Goal: Obtain resource: Download file/media

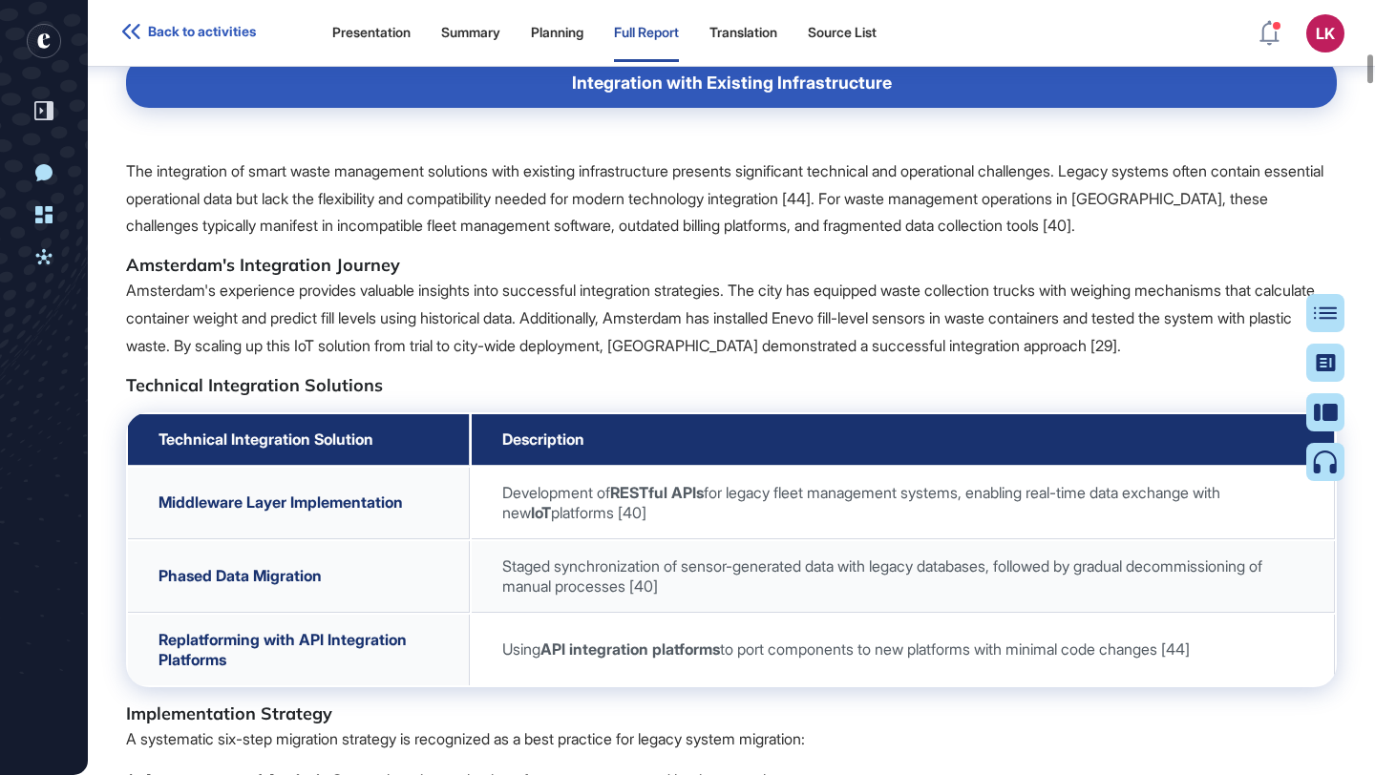
scroll to position [10778, 0]
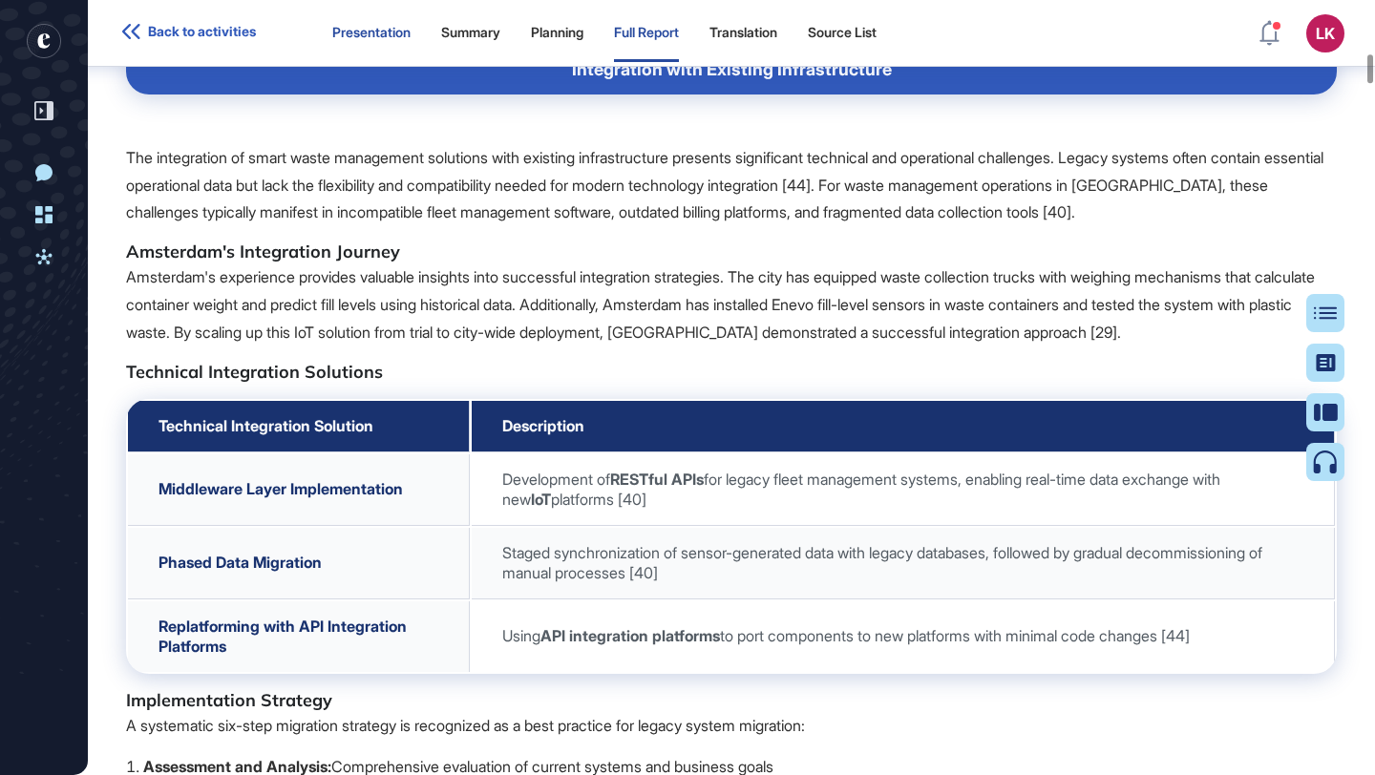
click at [399, 28] on div "Presentation" at bounding box center [371, 33] width 78 height 16
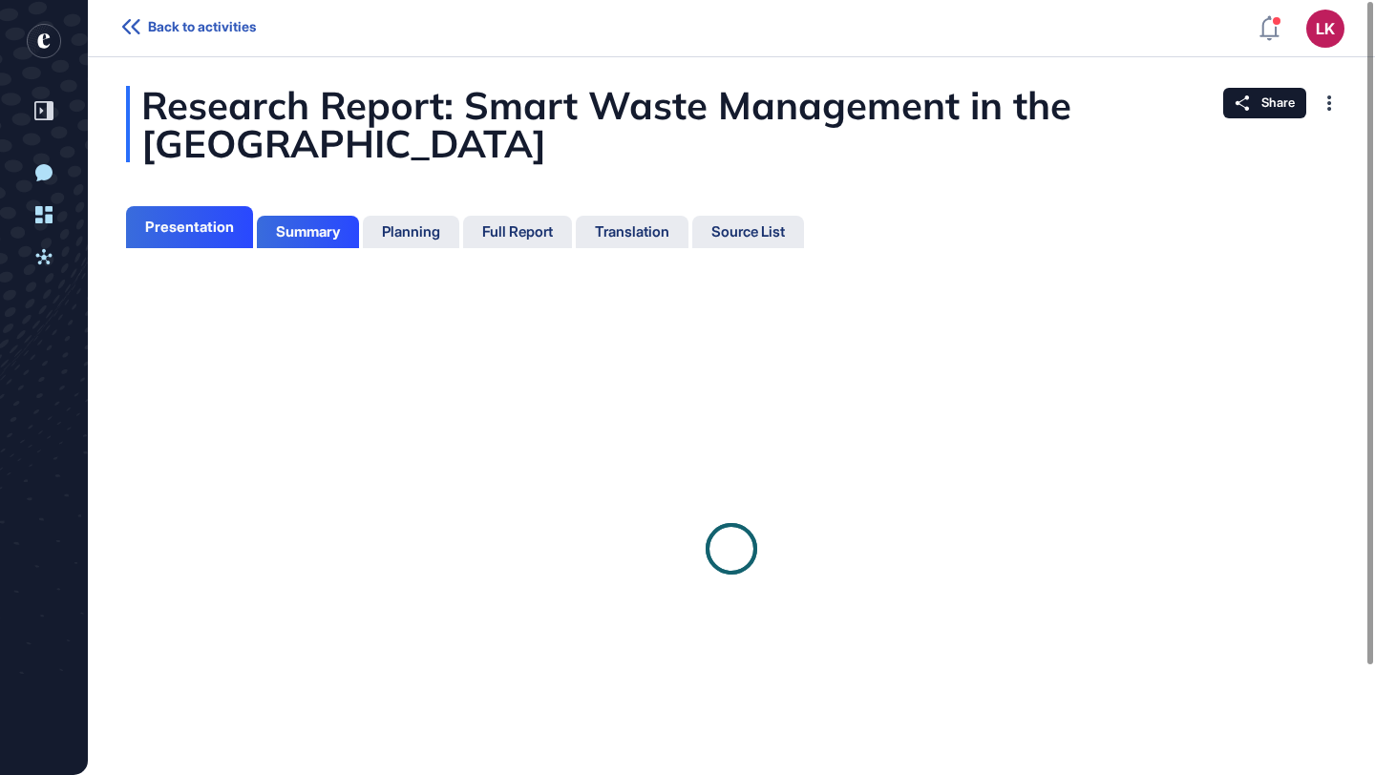
scroll to position [9, 1]
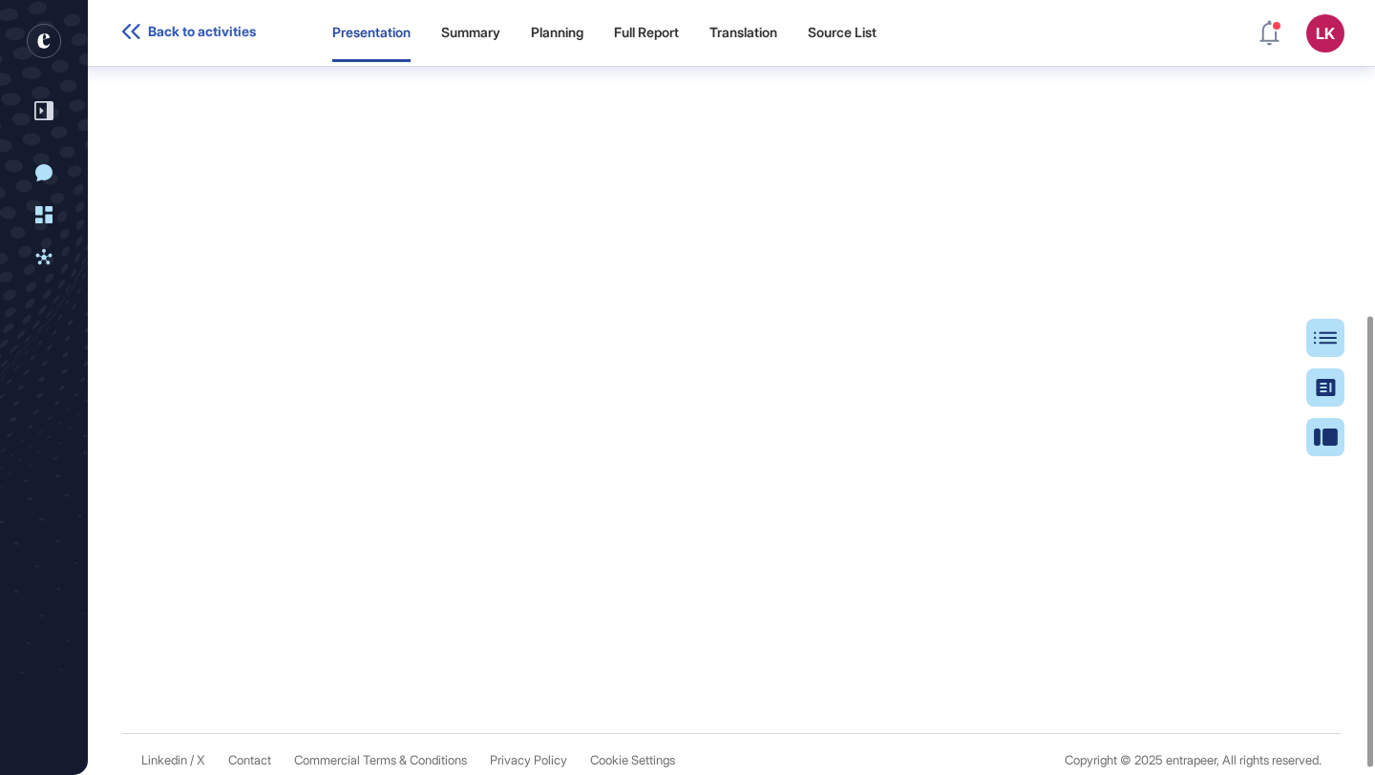
scroll to position [551, 0]
click at [855, 31] on div "Source List" at bounding box center [842, 33] width 69 height 16
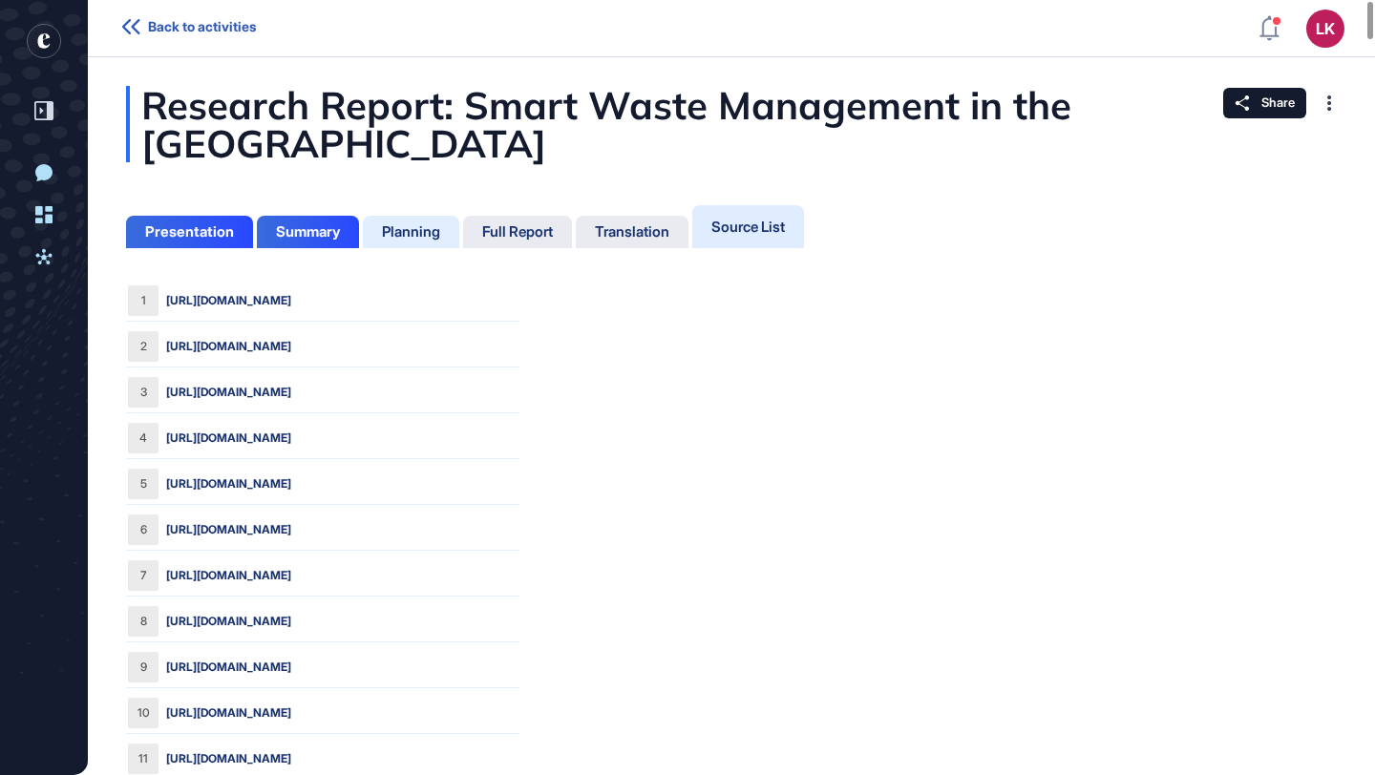
click at [422, 231] on div "Planning" at bounding box center [411, 231] width 58 height 17
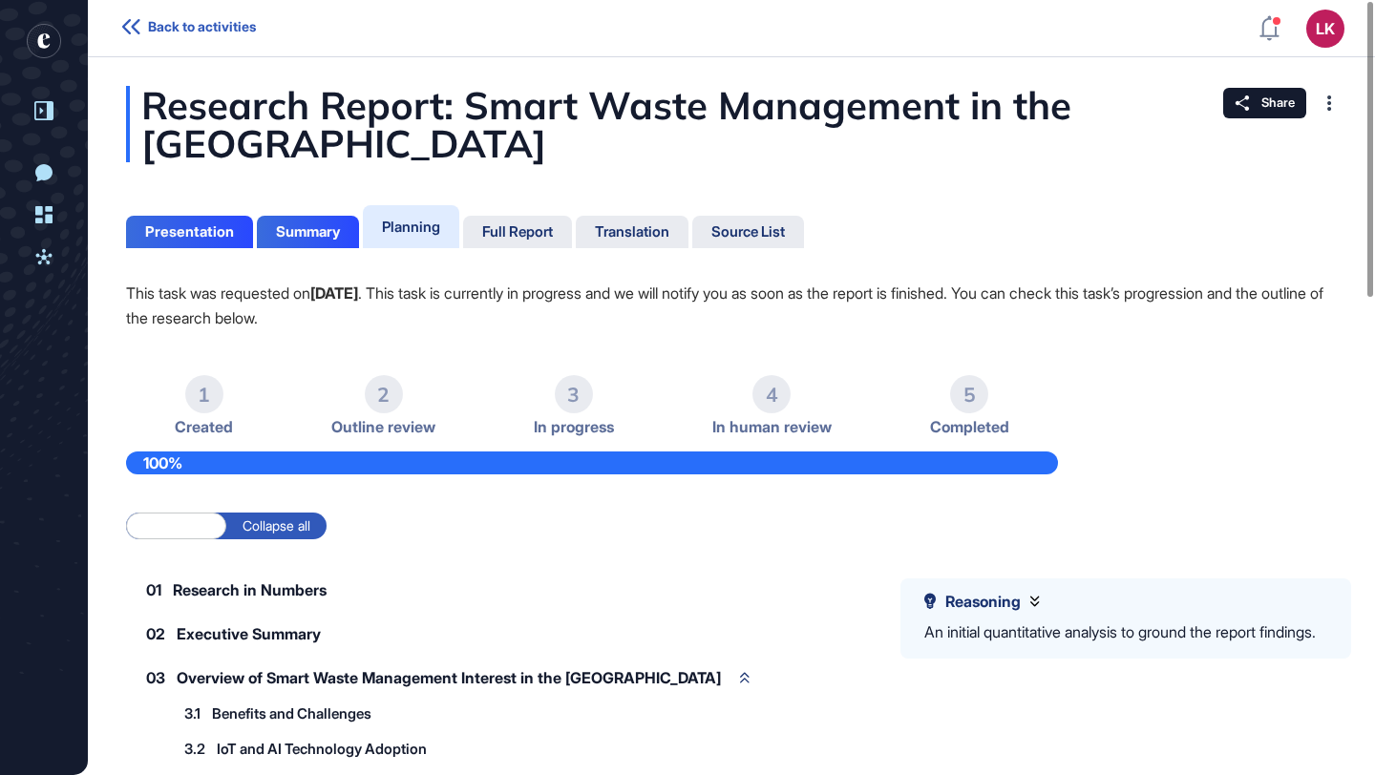
click at [43, 109] on icon at bounding box center [43, 110] width 19 height 19
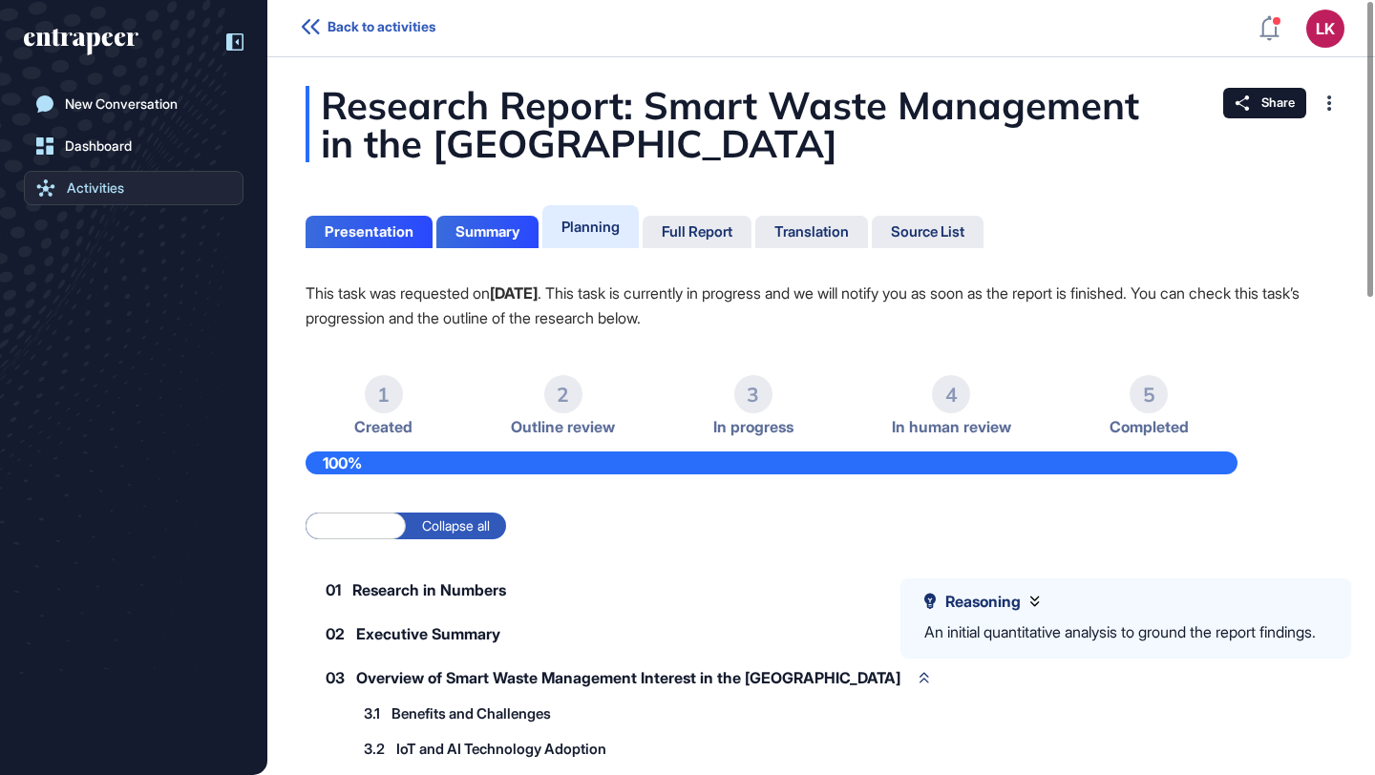
click at [96, 198] on link "Activities" at bounding box center [134, 188] width 220 height 34
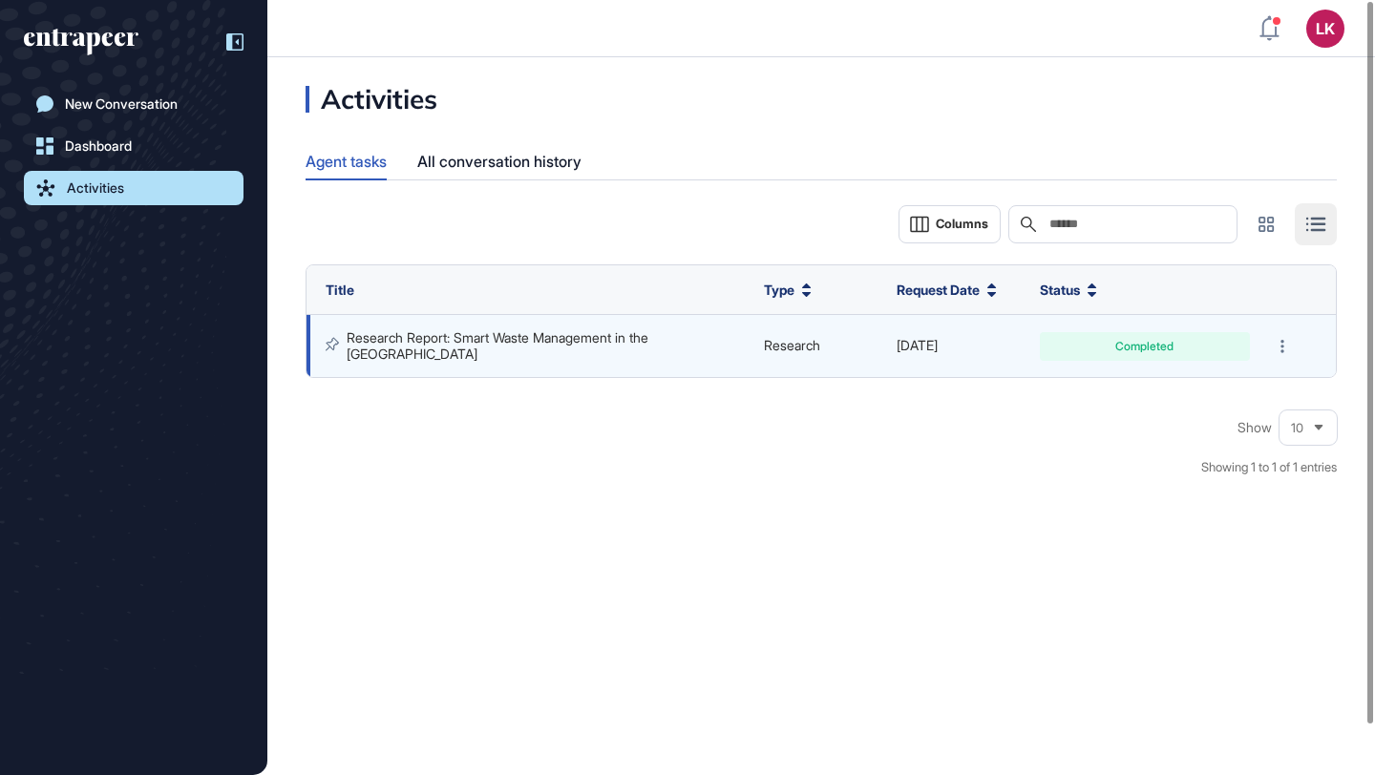
click at [555, 335] on link "Research Report: Smart Waste Management in the [GEOGRAPHIC_DATA]" at bounding box center [500, 345] width 306 height 32
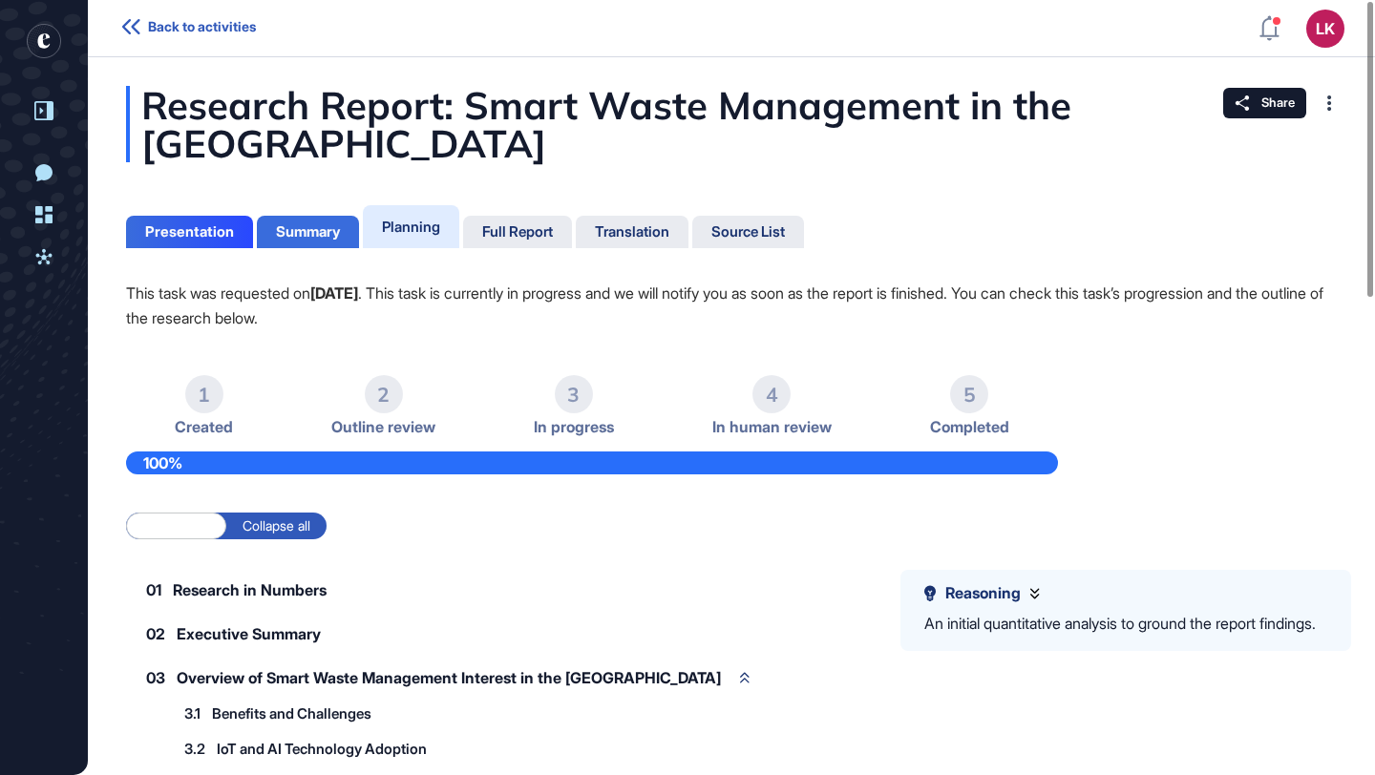
click at [317, 224] on div "Summary" at bounding box center [308, 231] width 64 height 17
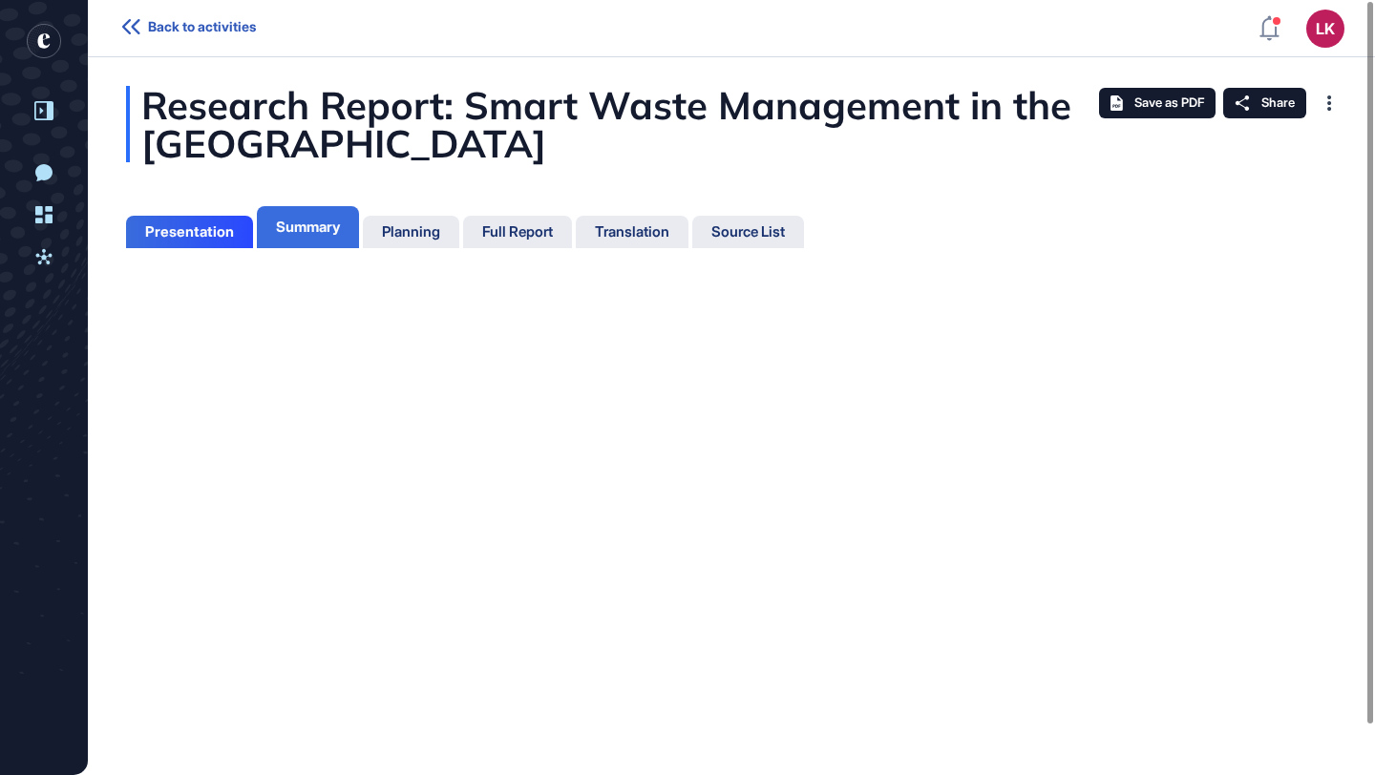
scroll to position [9, 1]
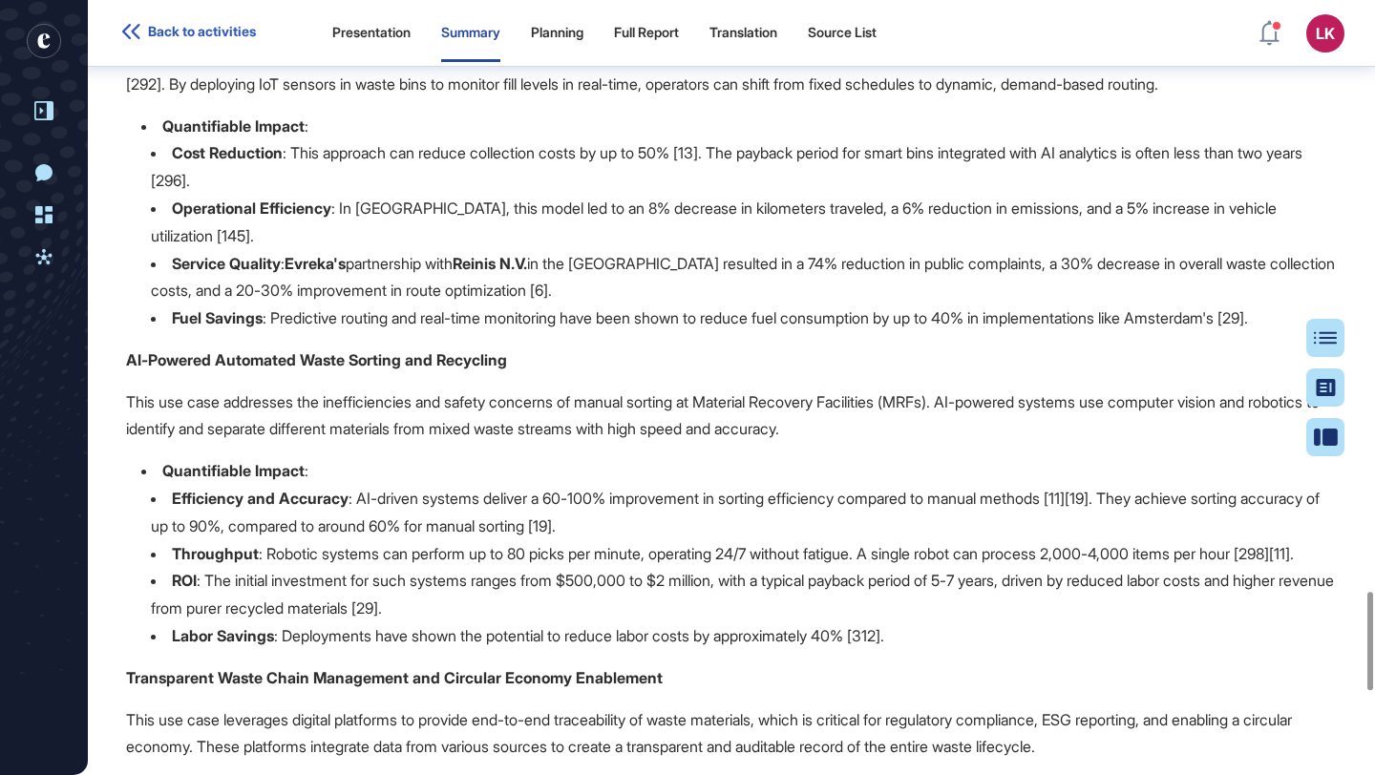
scroll to position [4669, 0]
click at [654, 32] on div "Full Report" at bounding box center [646, 33] width 65 height 16
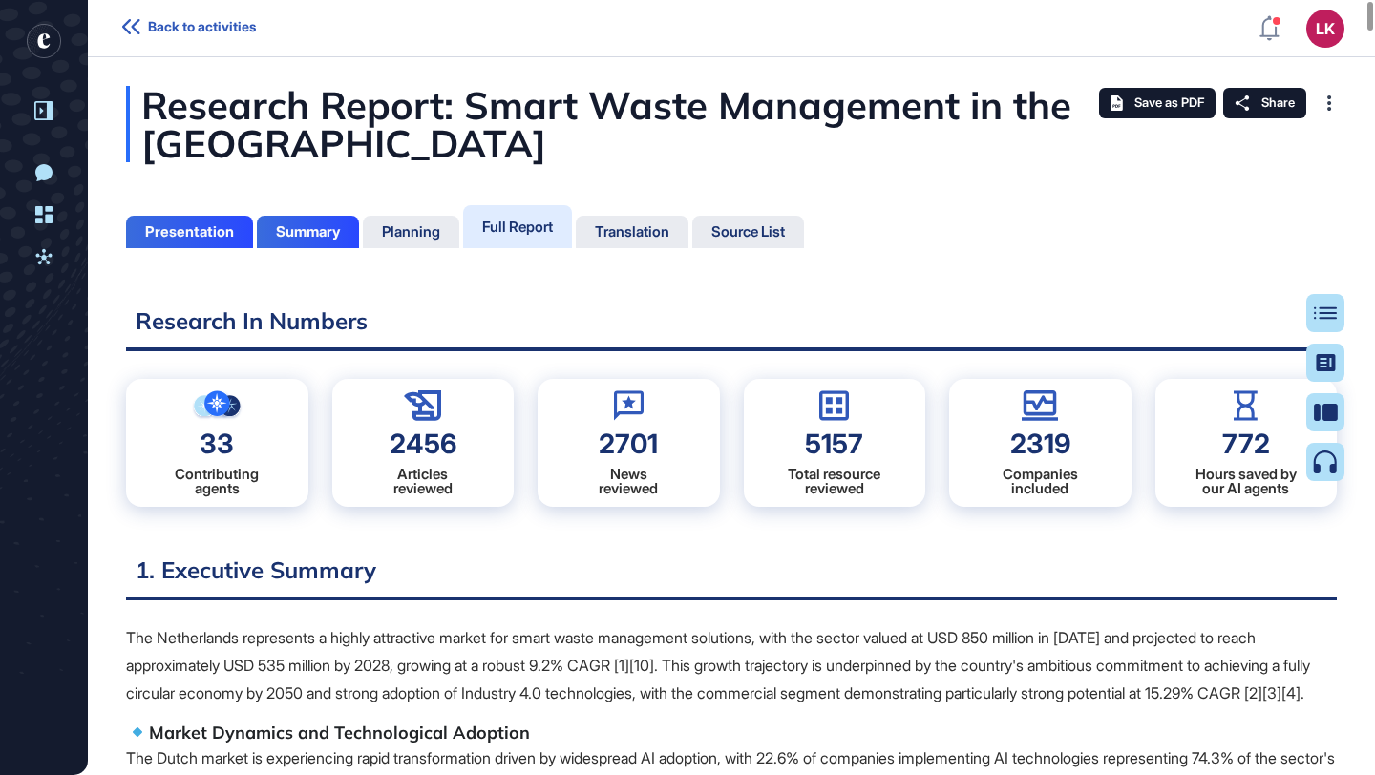
scroll to position [680, 5]
click at [1142, 98] on span "Save as PDF" at bounding box center [1169, 102] width 70 height 15
click at [777, 228] on div "Source List" at bounding box center [748, 231] width 74 height 17
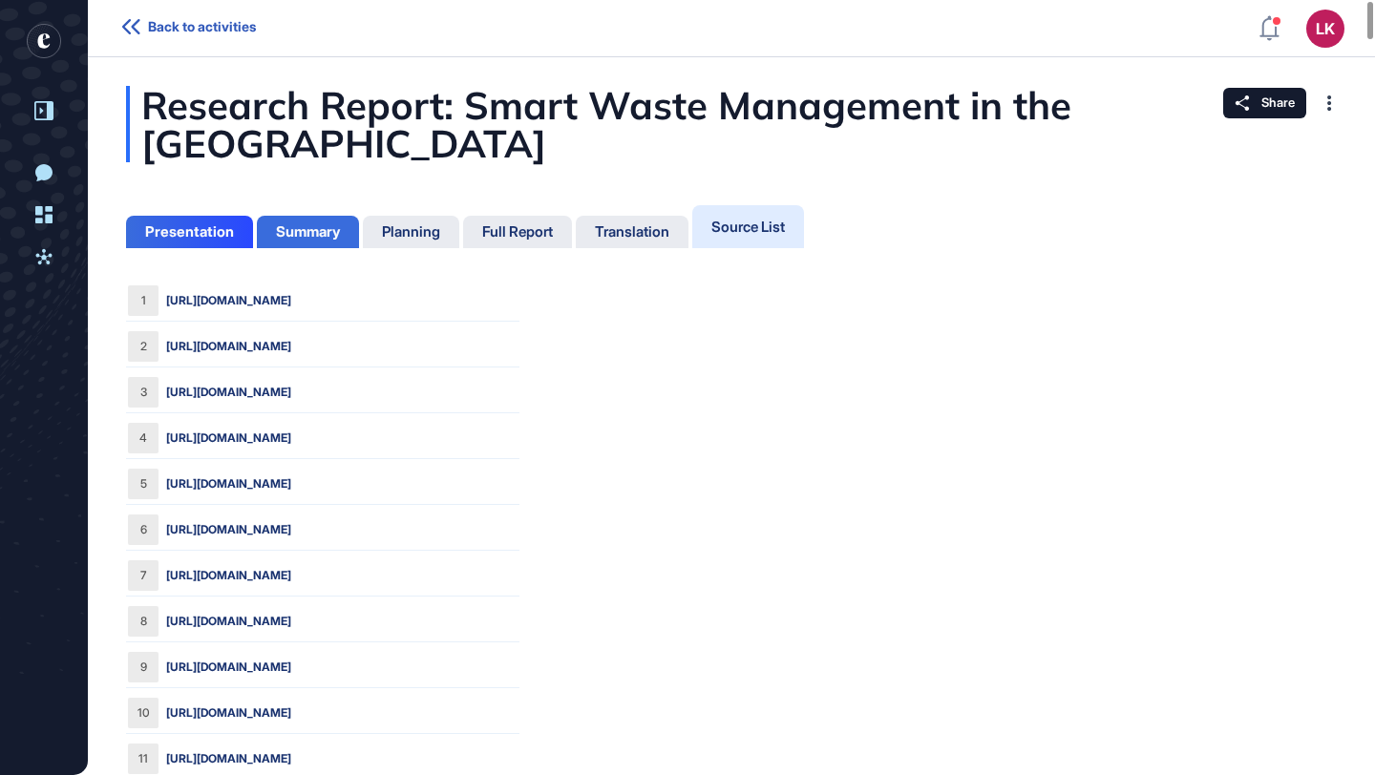
click at [319, 237] on div "Summary" at bounding box center [308, 231] width 64 height 17
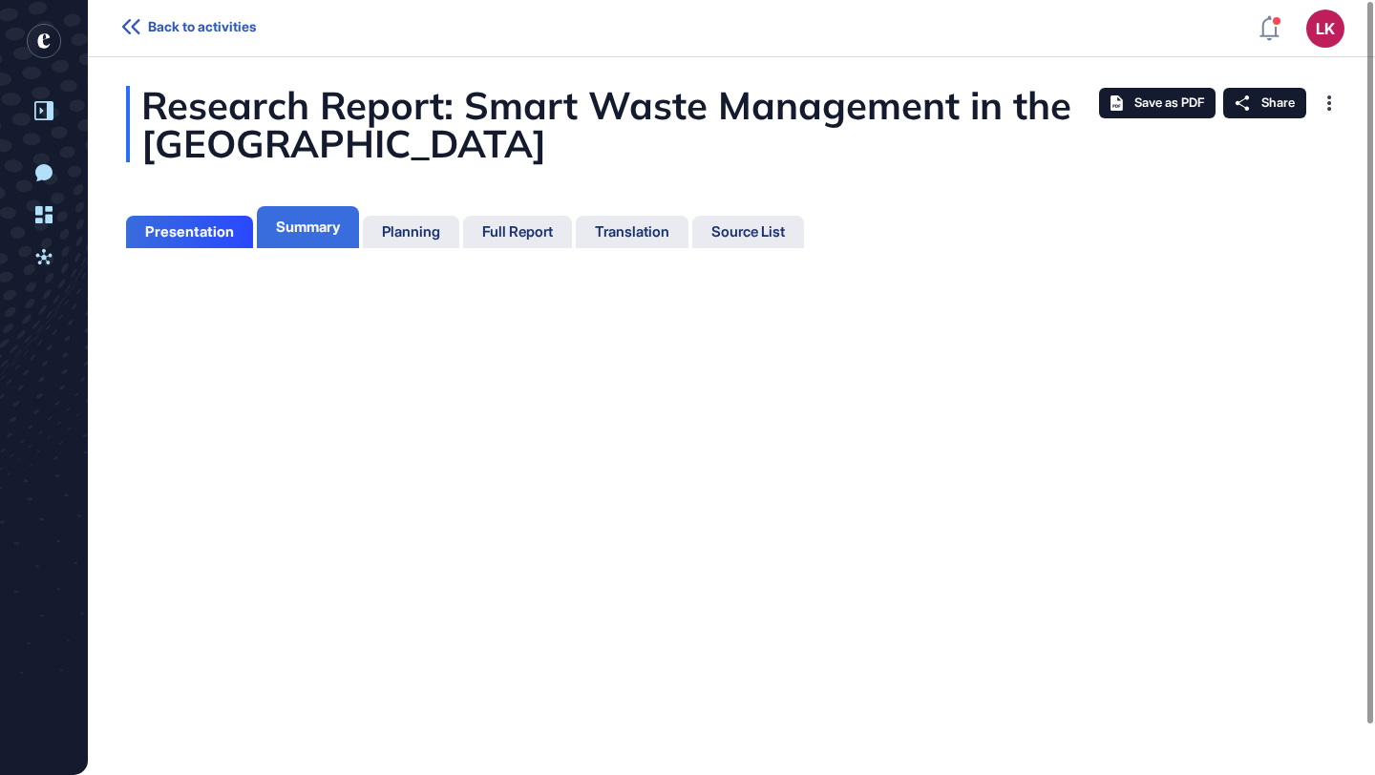
scroll to position [9, 1]
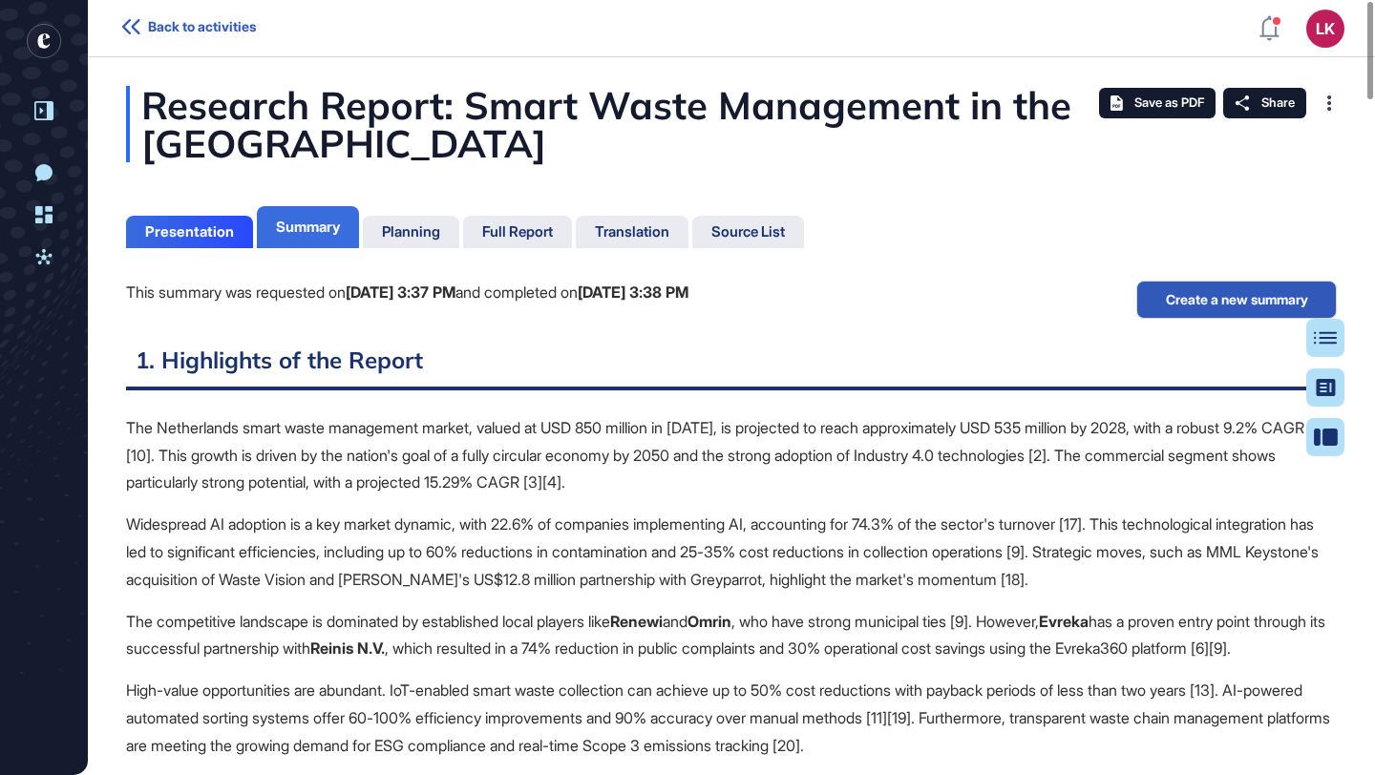
scroll to position [680, 5]
click at [413, 225] on div "Planning" at bounding box center [411, 231] width 58 height 17
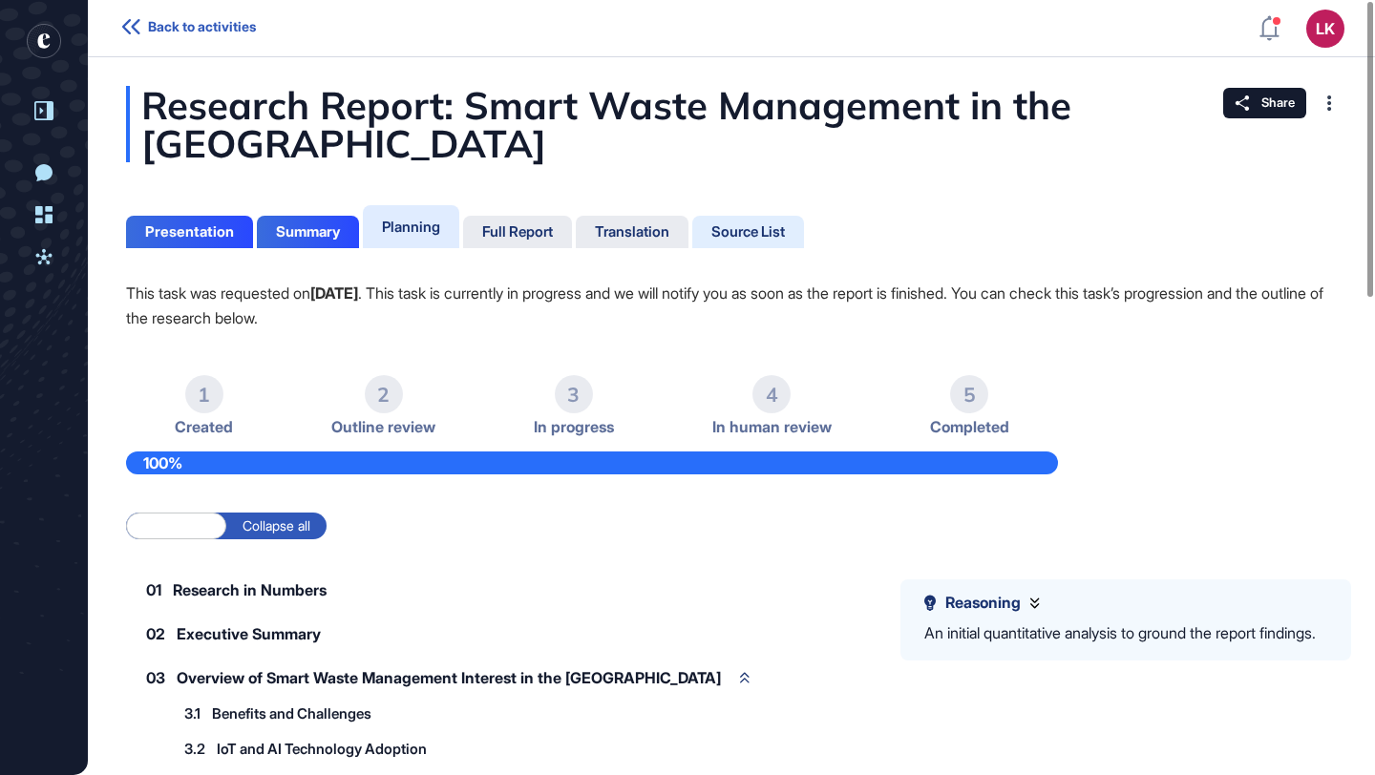
click at [761, 230] on div "Source List" at bounding box center [748, 231] width 74 height 17
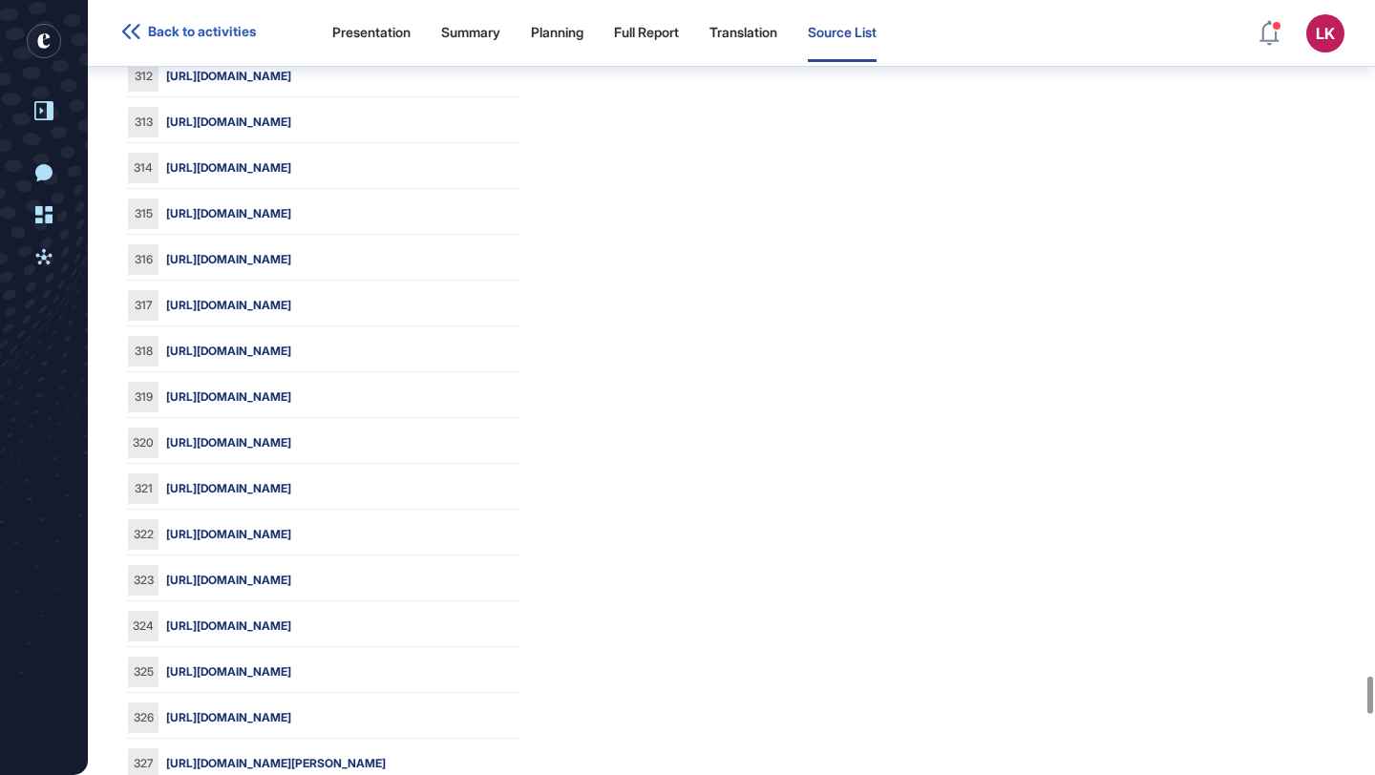
scroll to position [13885, 0]
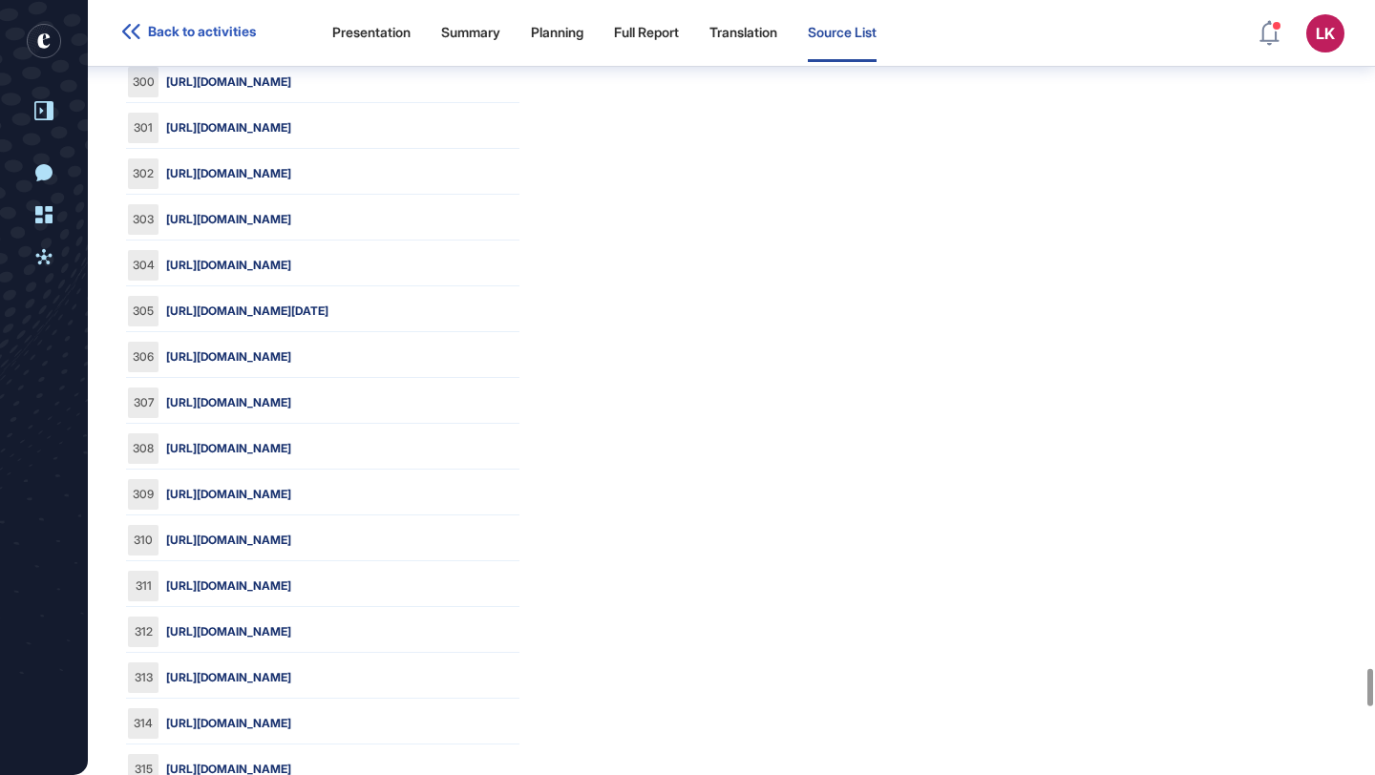
click at [229, 31] on span "Back to activities" at bounding box center [202, 31] width 108 height 15
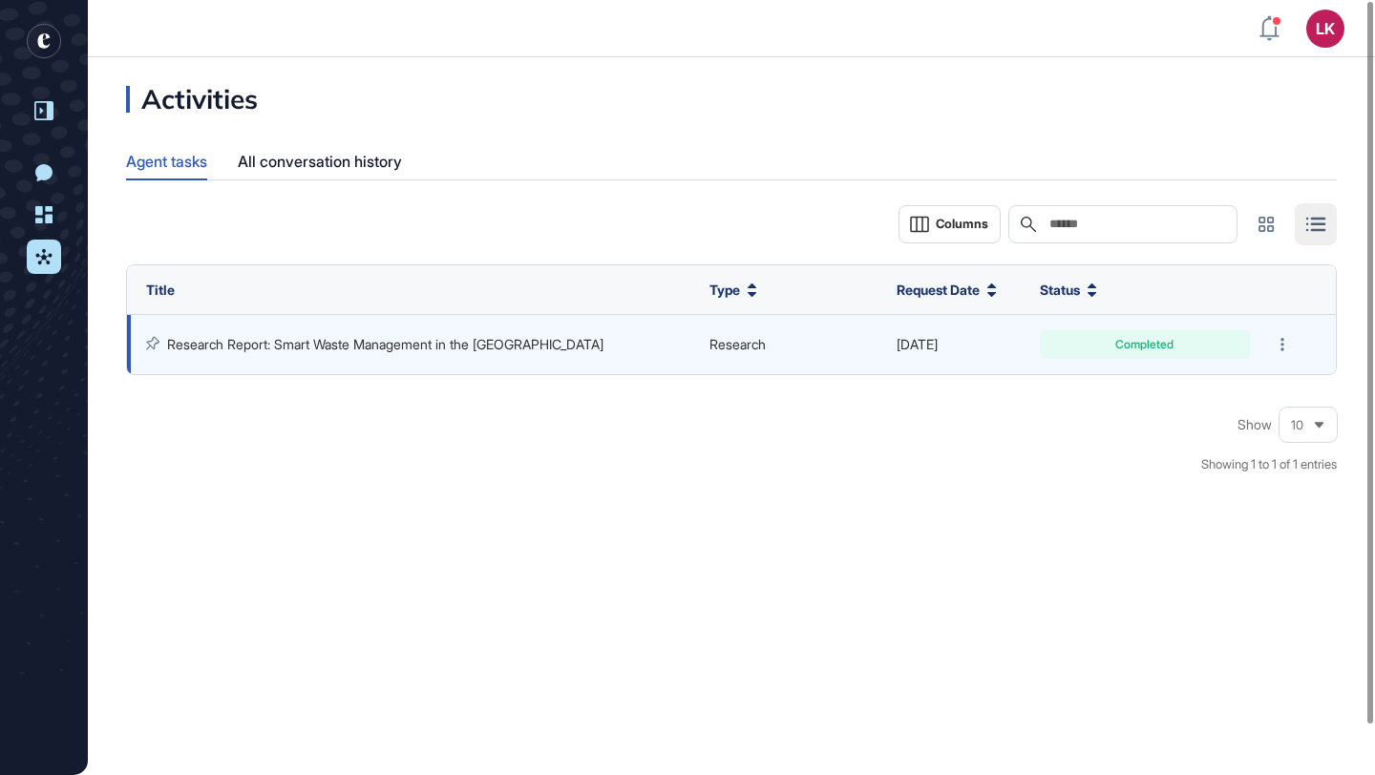
click at [459, 343] on link "Research Report: Smart Waste Management in the [GEOGRAPHIC_DATA]" at bounding box center [385, 344] width 436 height 16
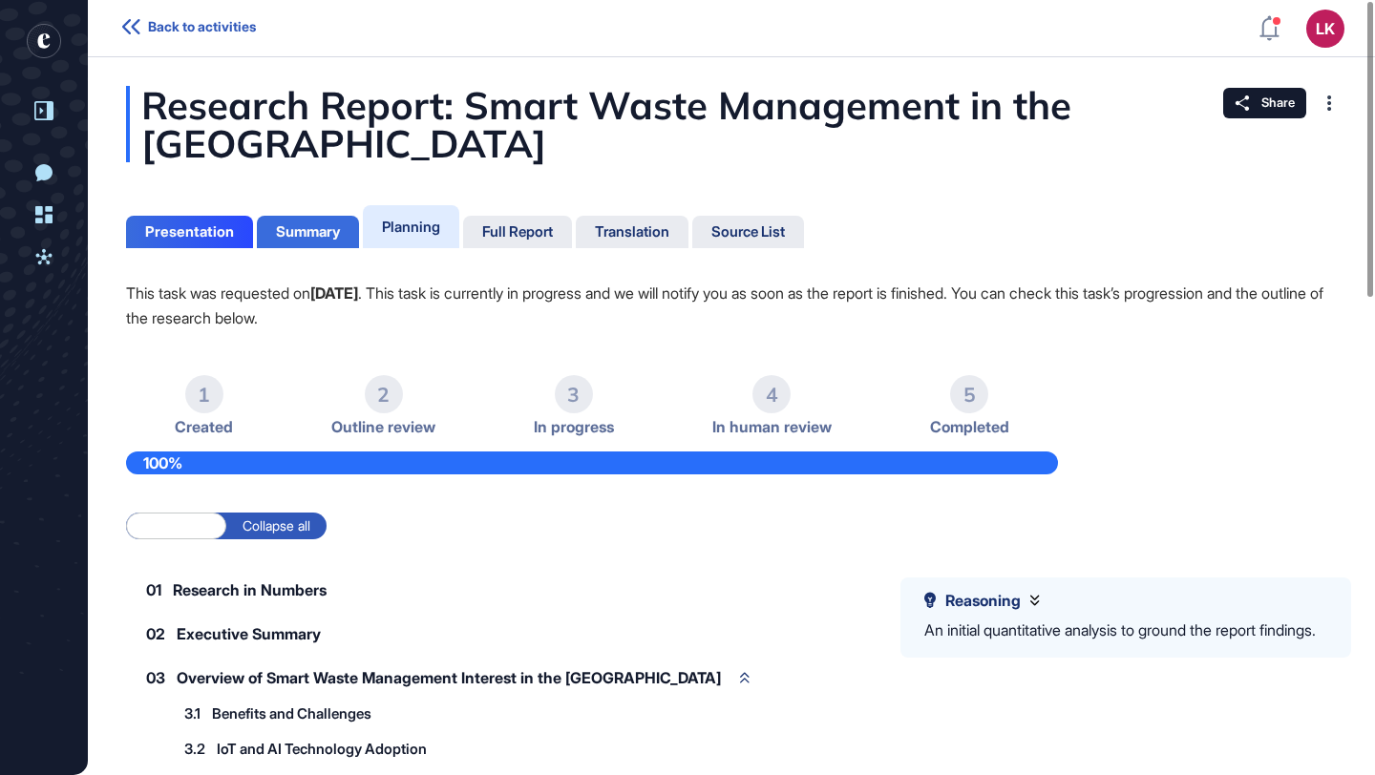
click at [313, 224] on div "Summary" at bounding box center [308, 231] width 64 height 17
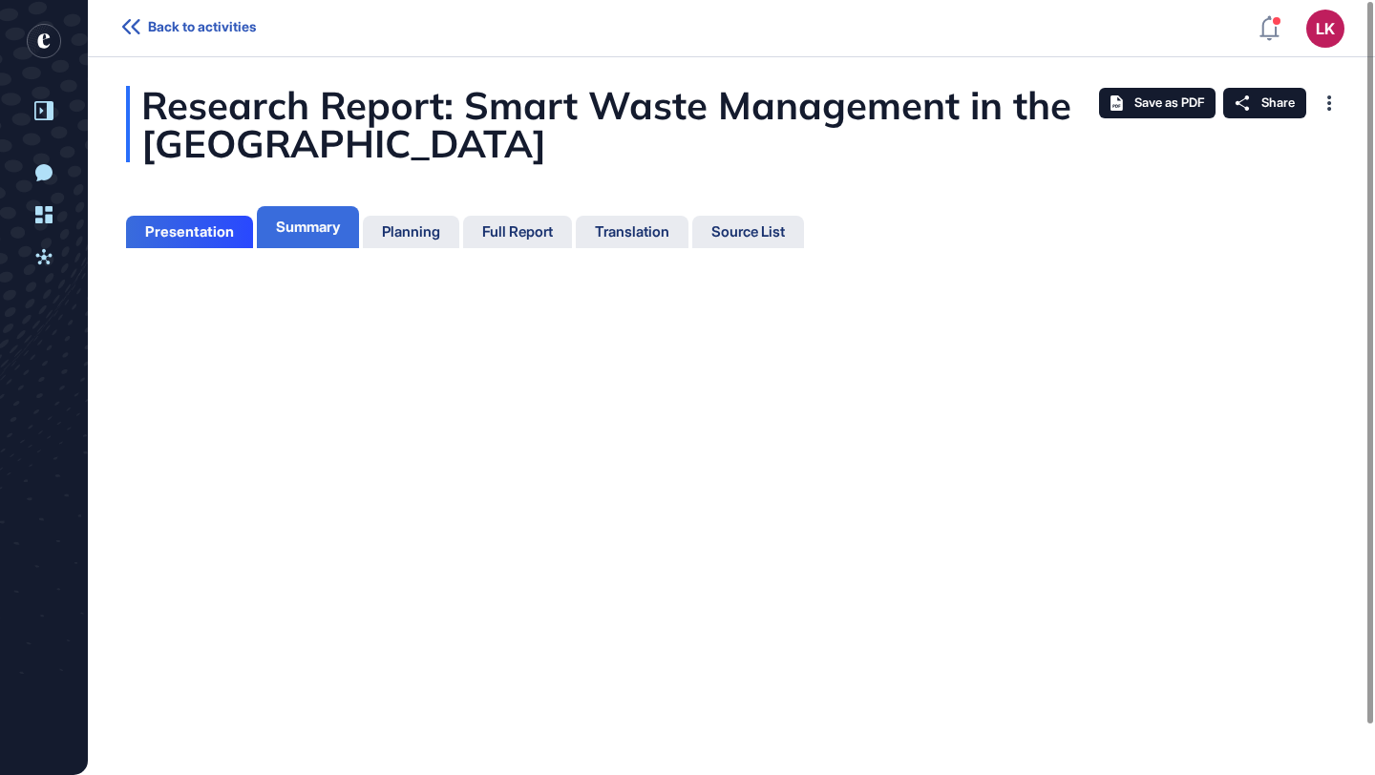
scroll to position [9, 1]
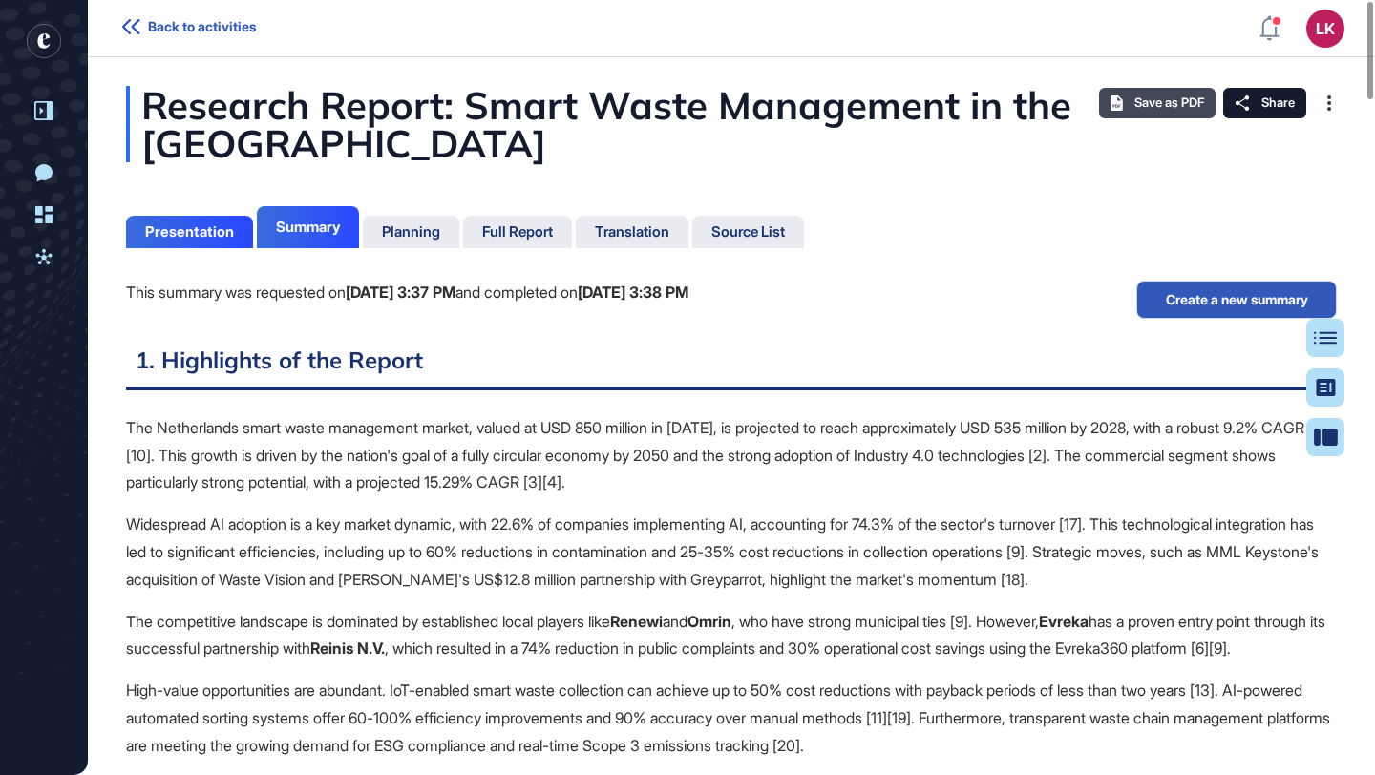
click at [1153, 102] on span "Save as PDF" at bounding box center [1169, 102] width 70 height 15
click at [162, 226] on div "Presentation" at bounding box center [189, 231] width 89 height 17
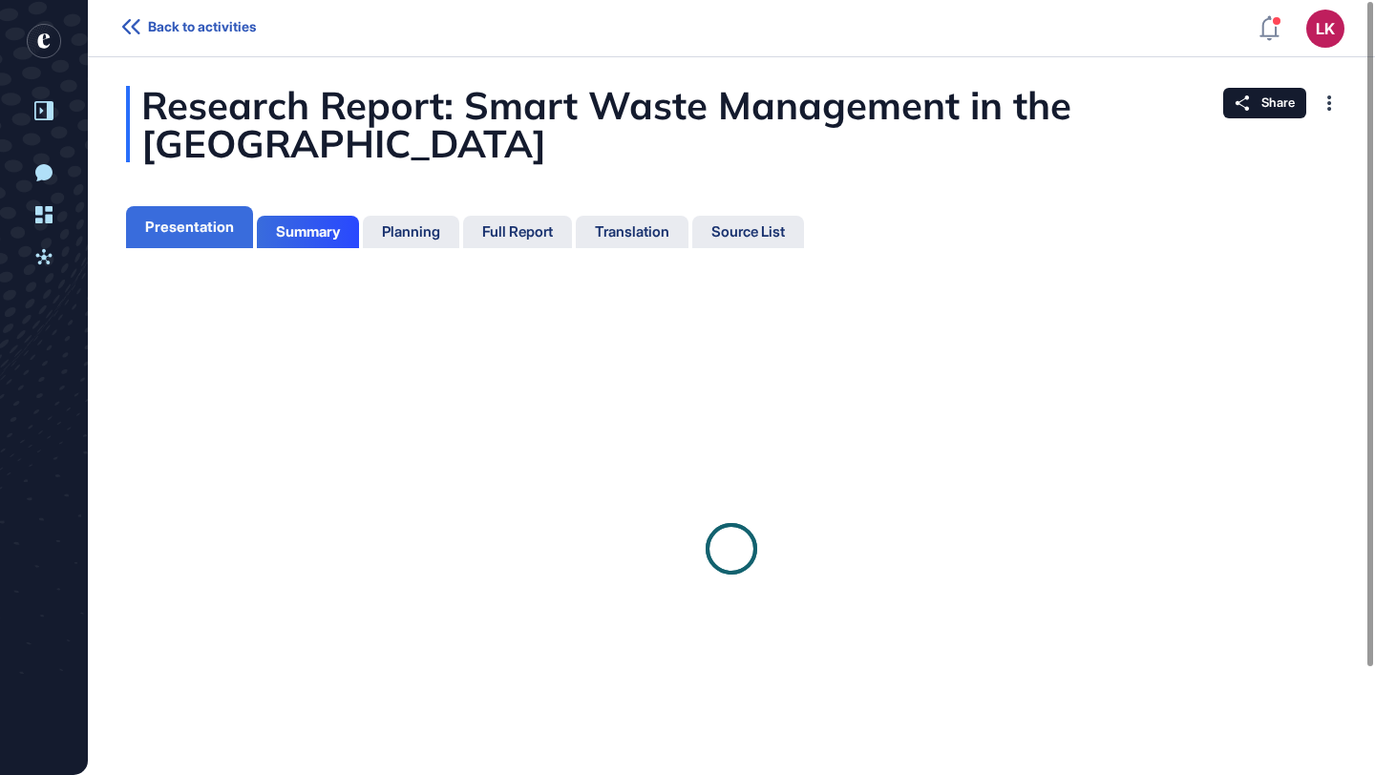
scroll to position [9, 1]
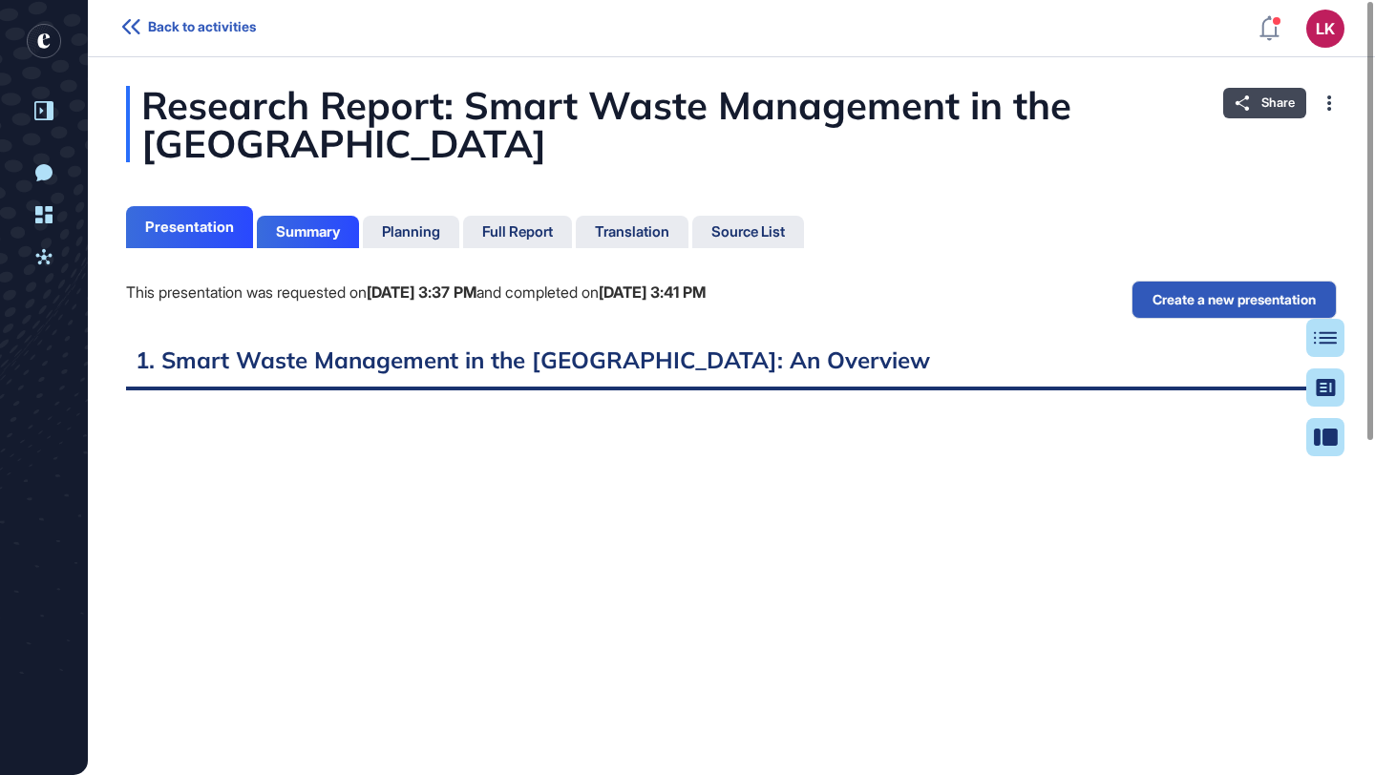
click at [1261, 100] on span "Share" at bounding box center [1277, 102] width 33 height 15
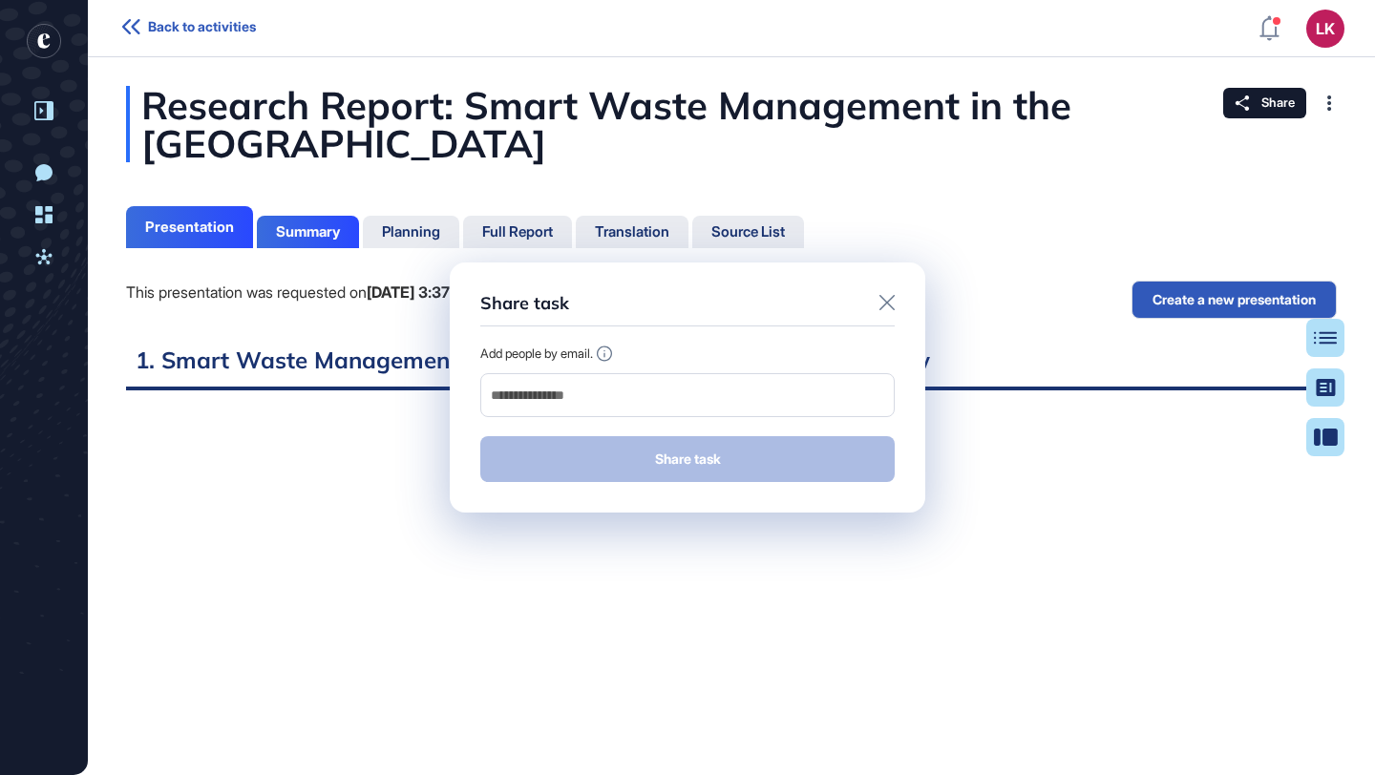
click at [881, 306] on icon at bounding box center [886, 302] width 15 height 15
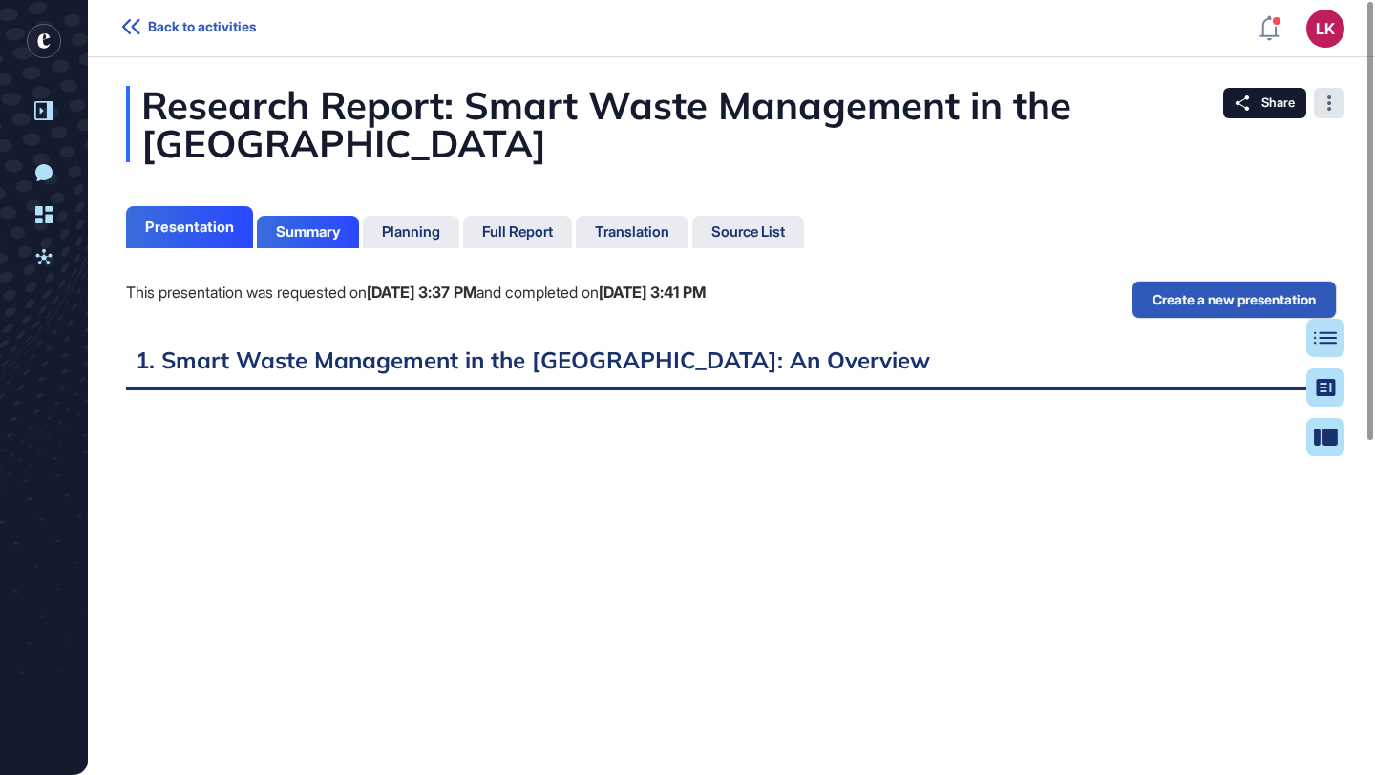
click at [1330, 98] on icon at bounding box center [1329, 102] width 5 height 15
click at [1024, 242] on div "Research Report: Smart Waste Management in the Netherlands Presentation Summary…" at bounding box center [731, 684] width 1287 height 1196
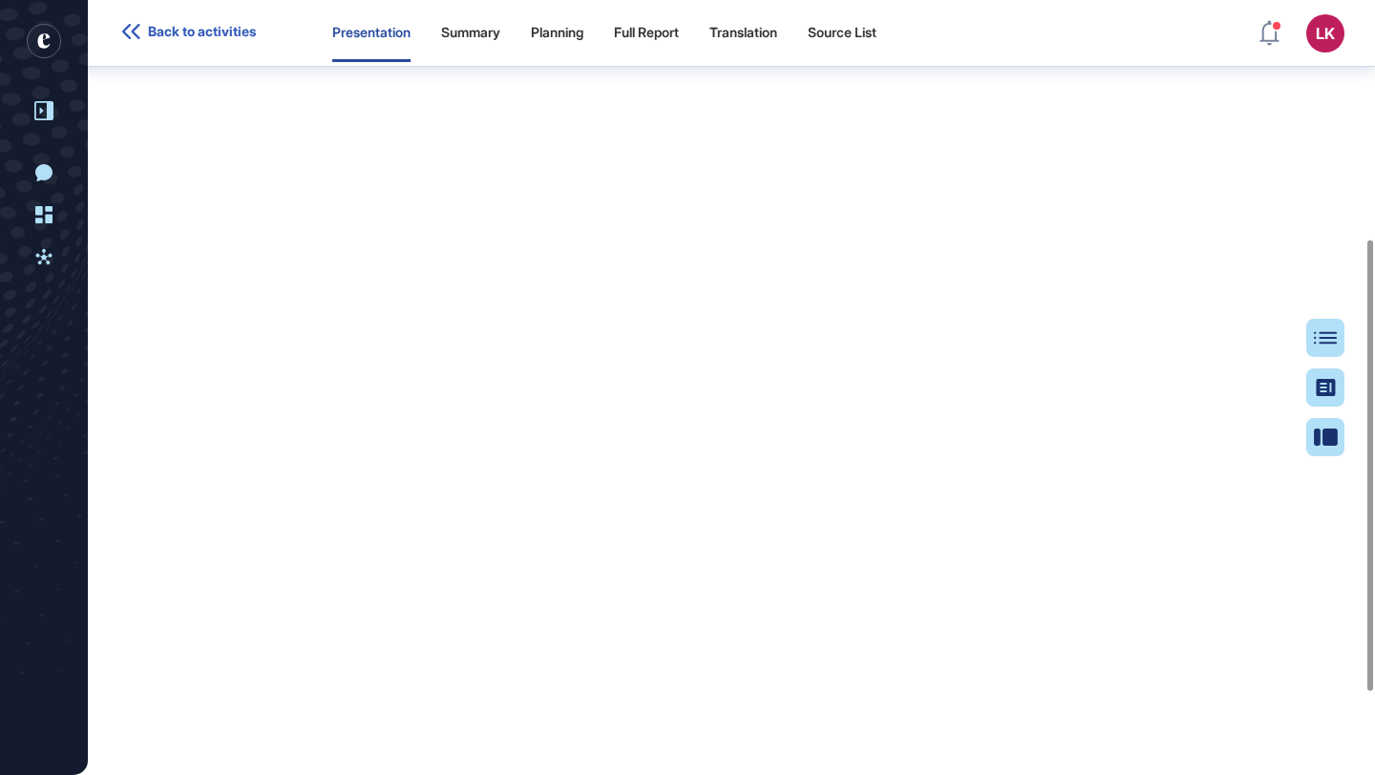
scroll to position [410, 0]
click at [42, 259] on icon at bounding box center [43, 256] width 16 height 15
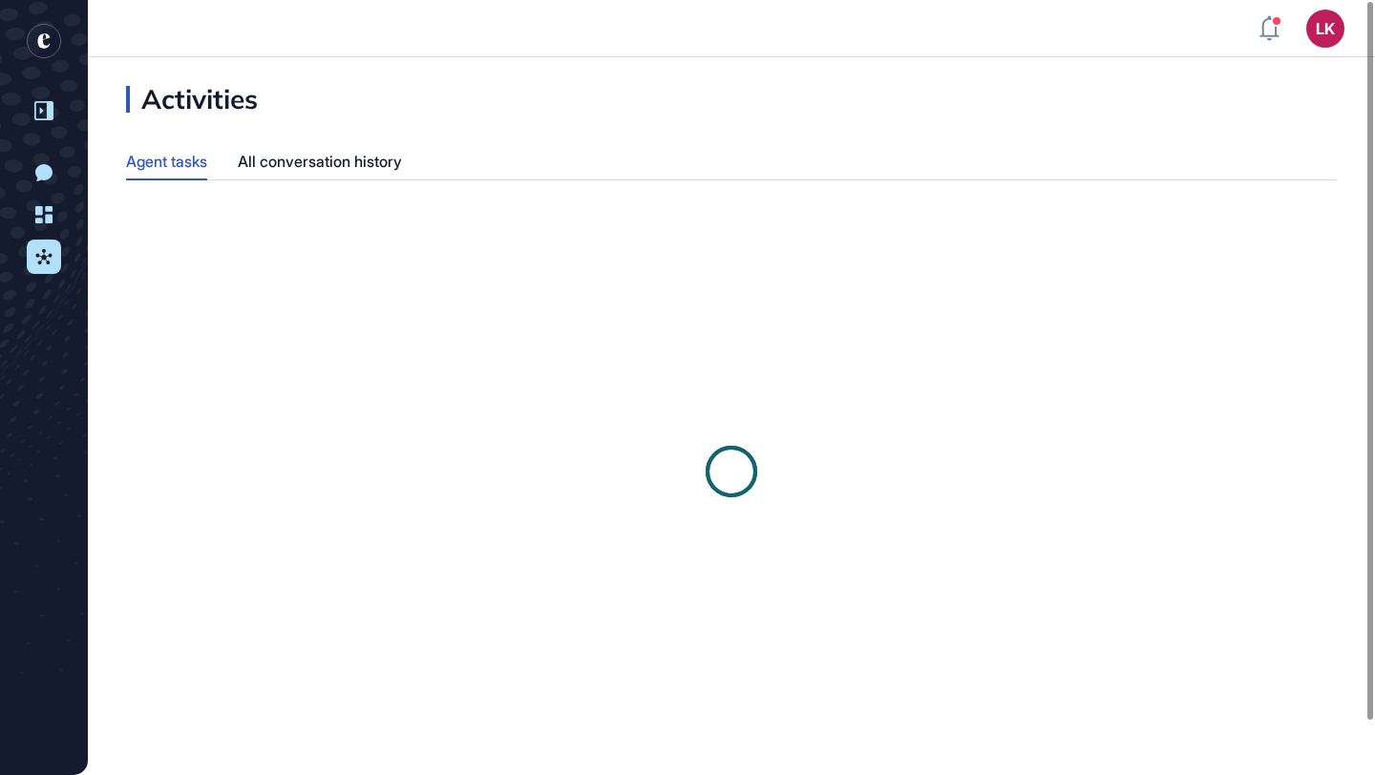
click at [42, 259] on icon at bounding box center [43, 256] width 16 height 15
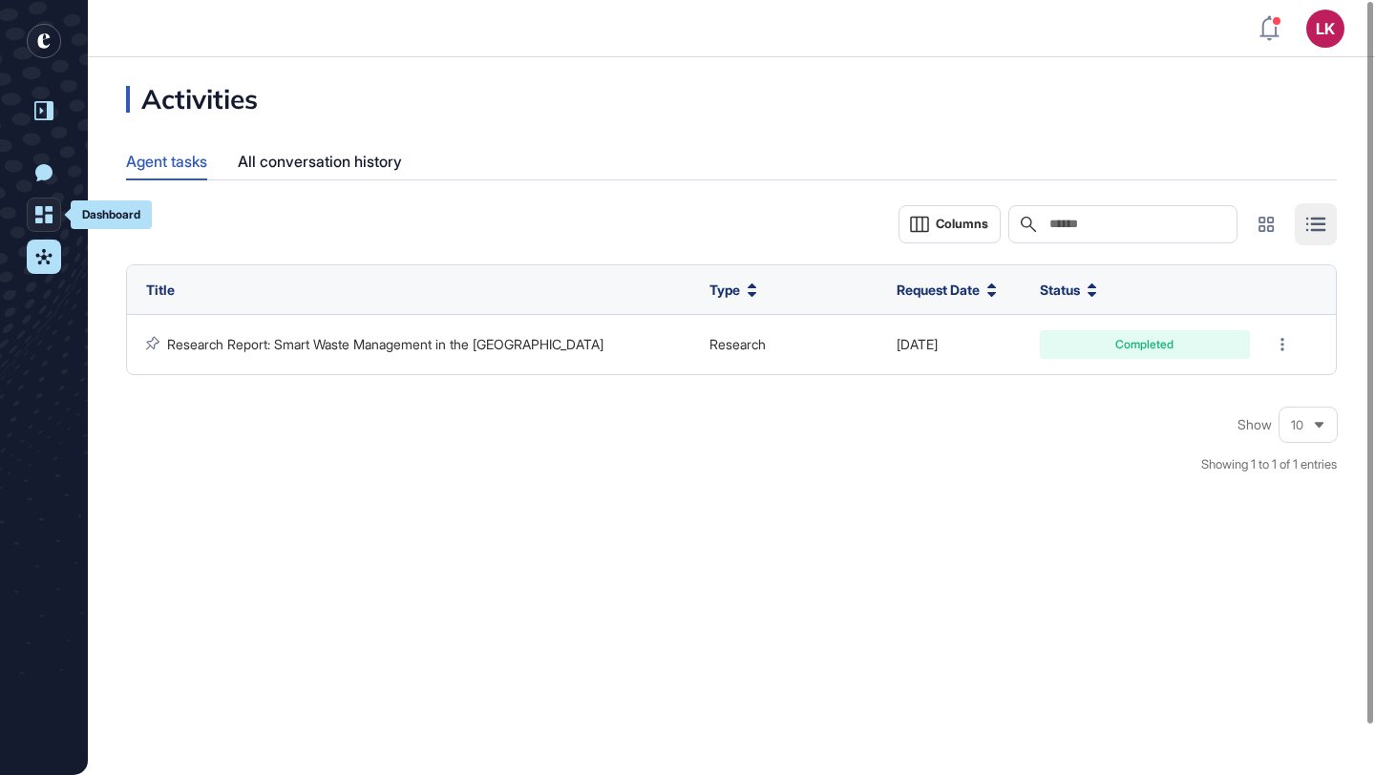
click at [53, 210] on link "Dashboard" at bounding box center [44, 215] width 34 height 34
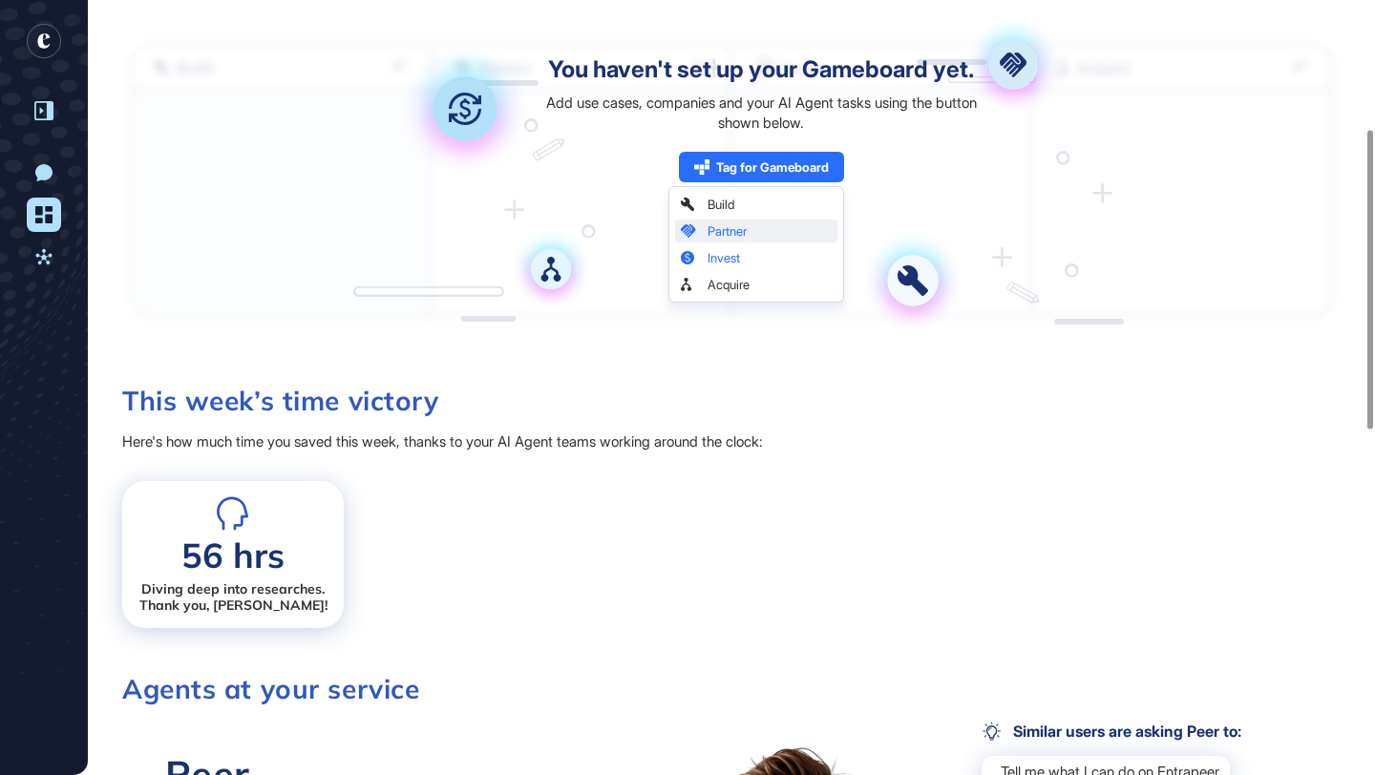
scroll to position [333, 0]
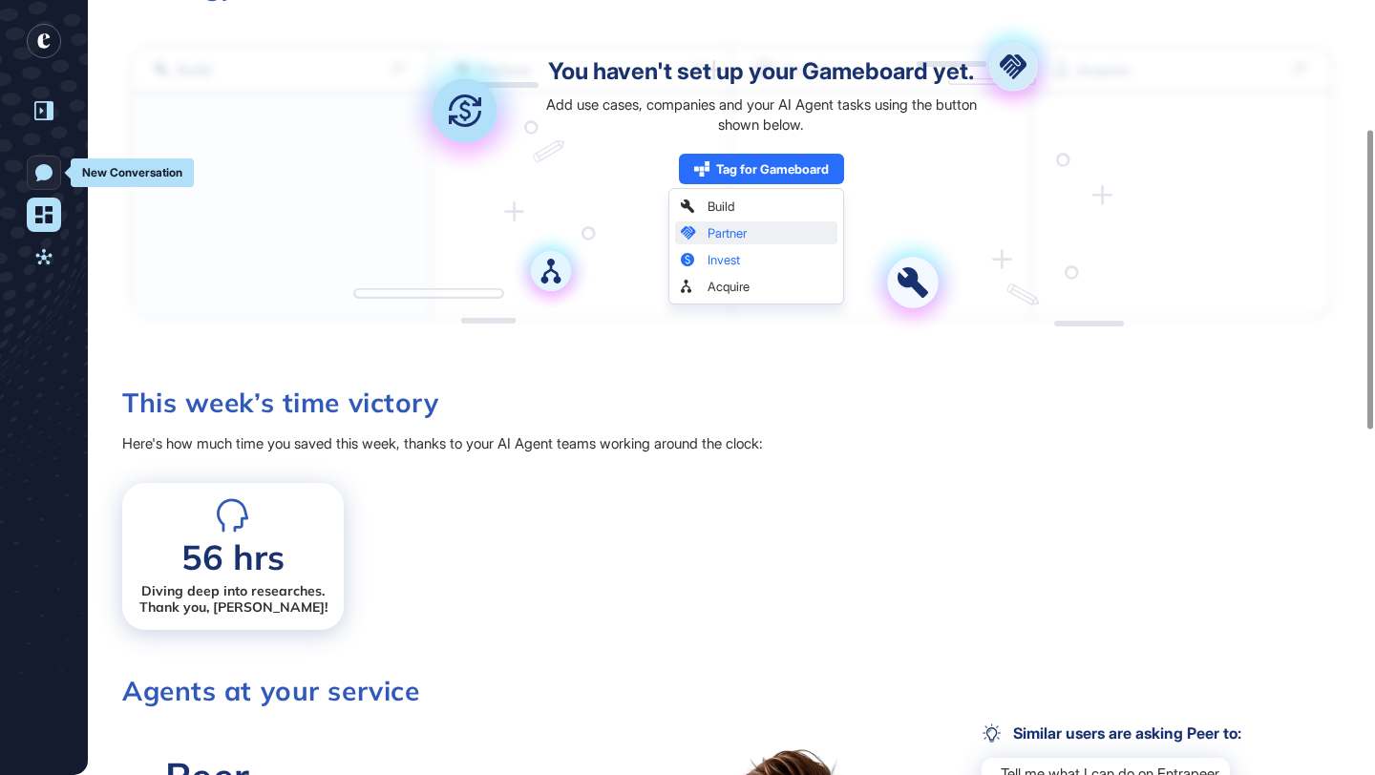
click at [46, 178] on icon at bounding box center [43, 172] width 17 height 17
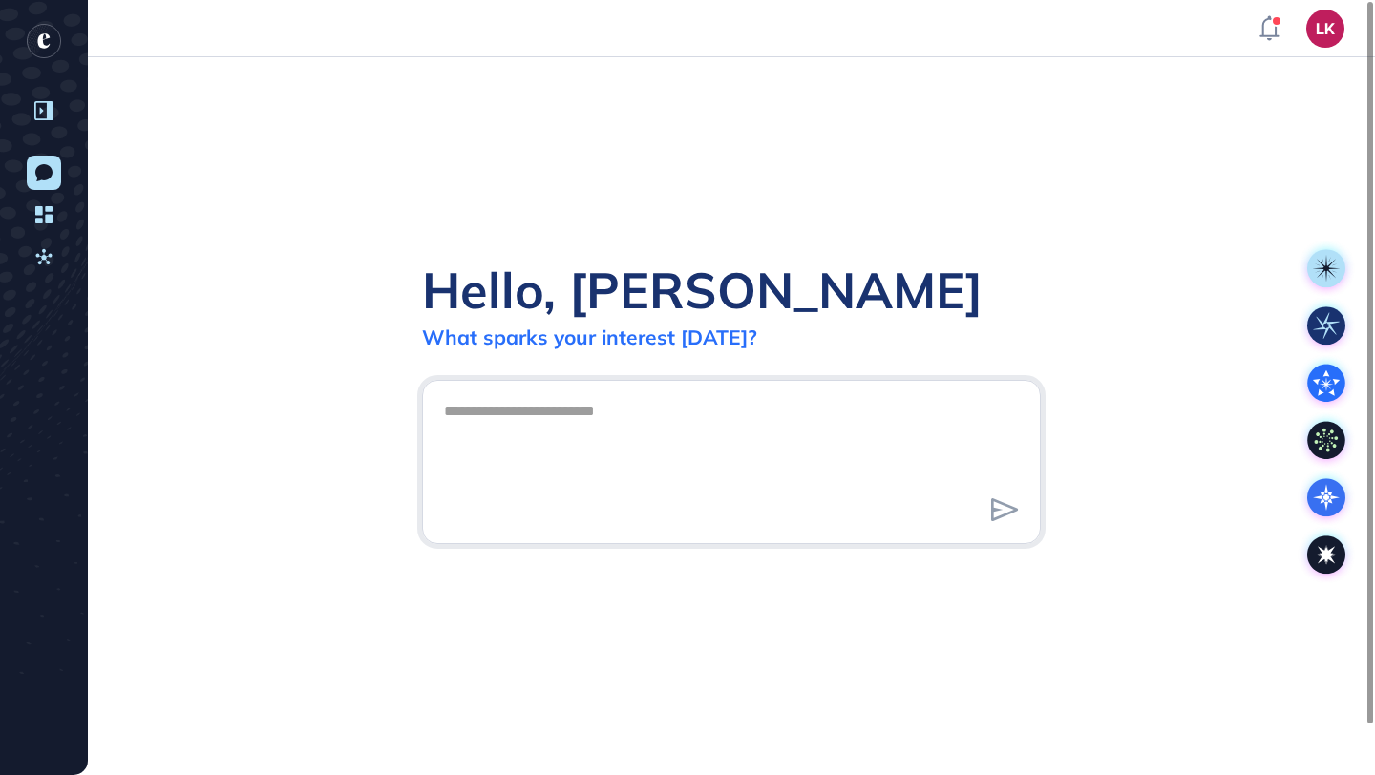
click at [43, 110] on div "Welcome to Entrapeer! Our all-in-one innovation platform merges the largest use…" at bounding box center [687, 387] width 1375 height 775
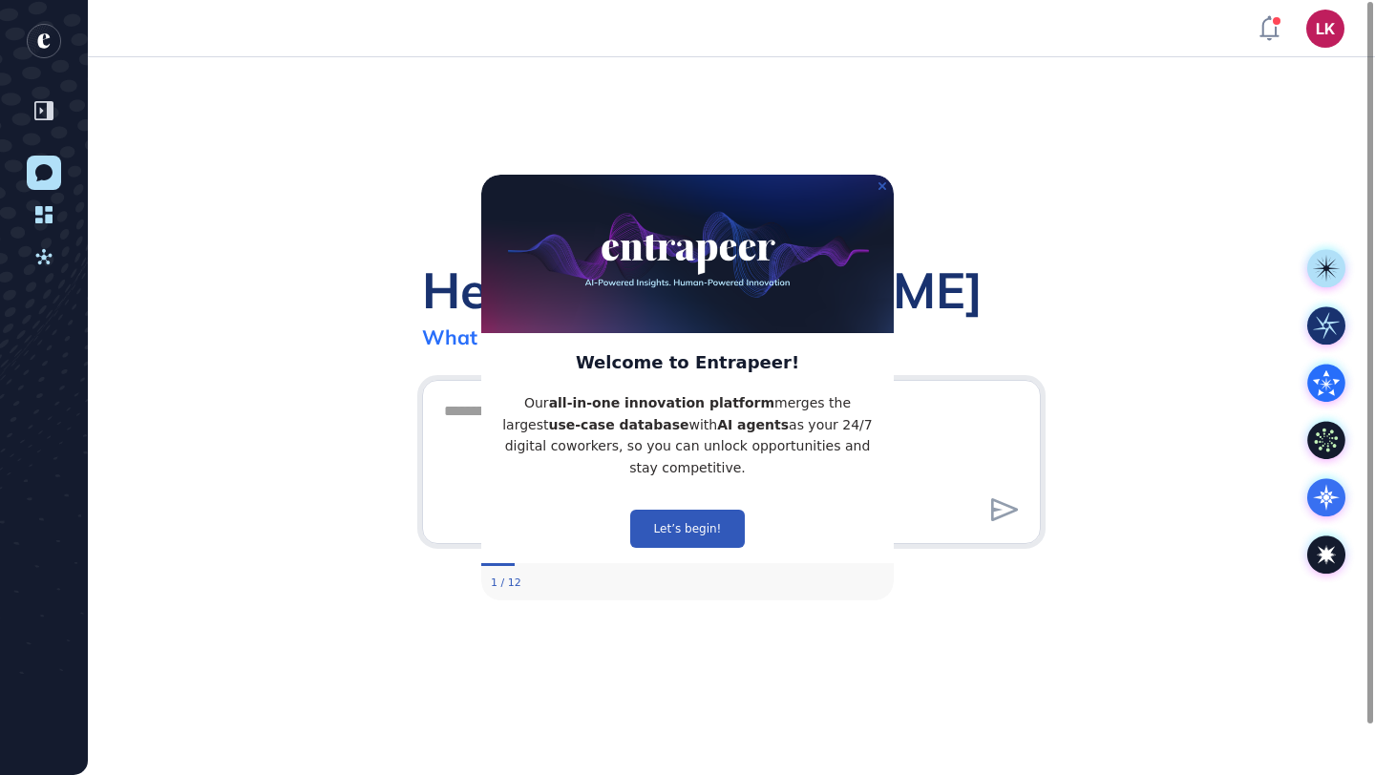
click at [45, 37] on icon "entrapeer-logo" at bounding box center [38, 45] width 31 height 43
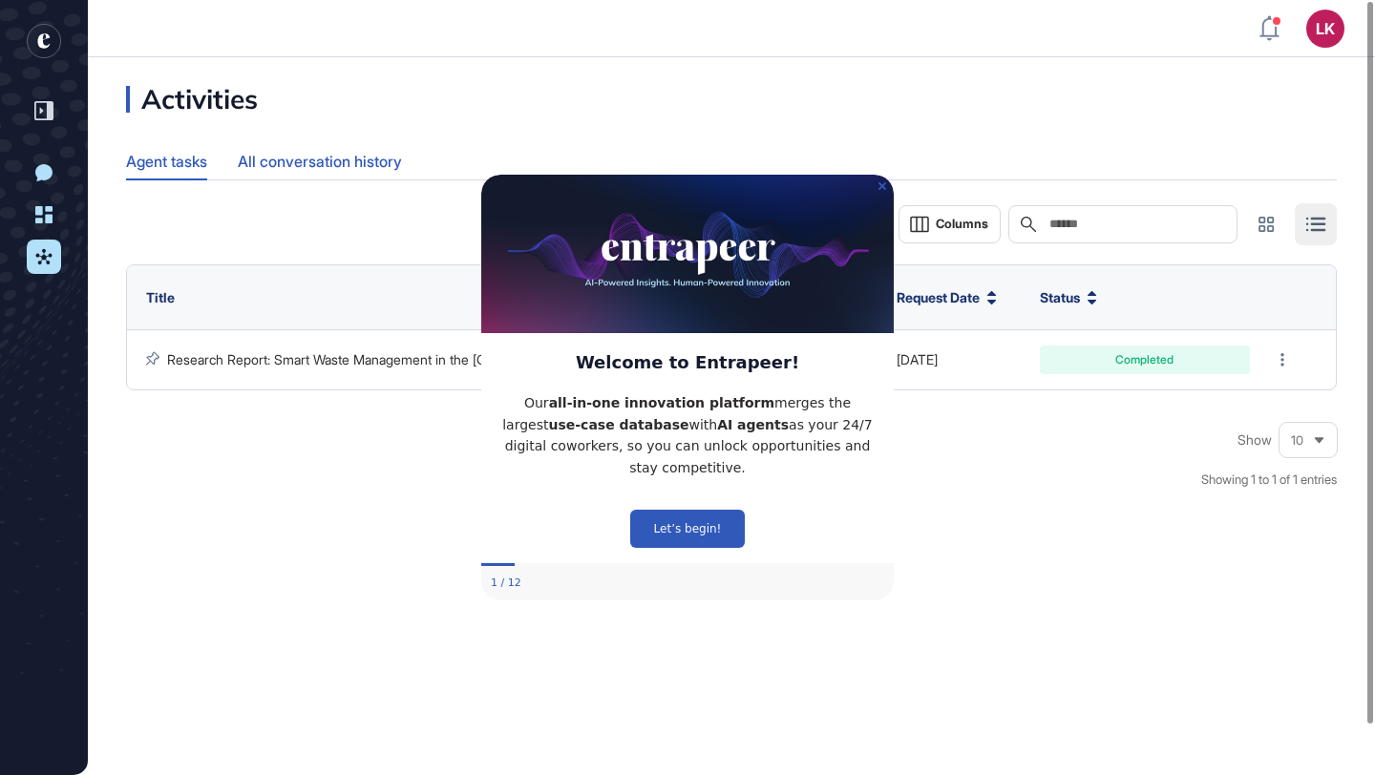
click at [309, 158] on div "All conversation history" at bounding box center [320, 161] width 164 height 37
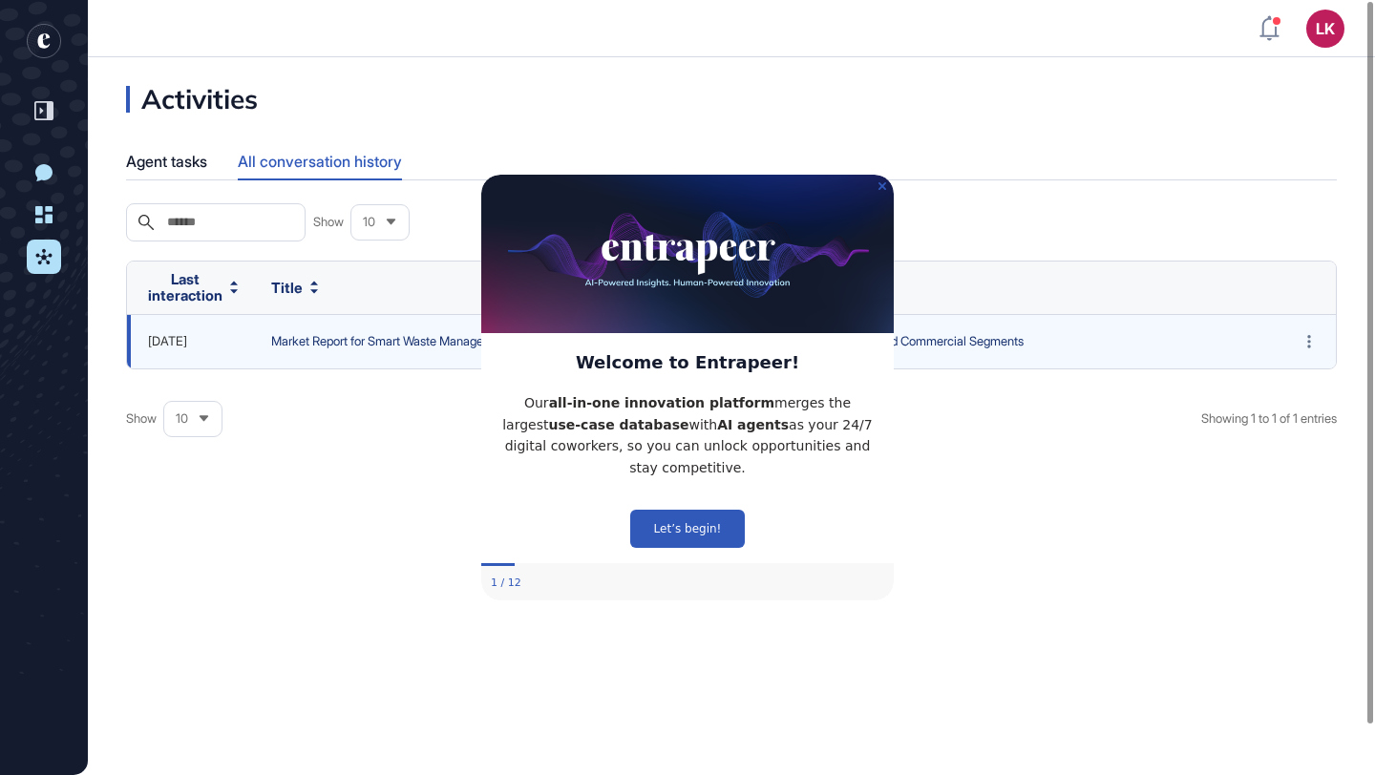
click at [358, 336] on span "Market Report for Smart Waste Management in Netherlands: Insights for Evreka's …" at bounding box center [762, 341] width 983 height 19
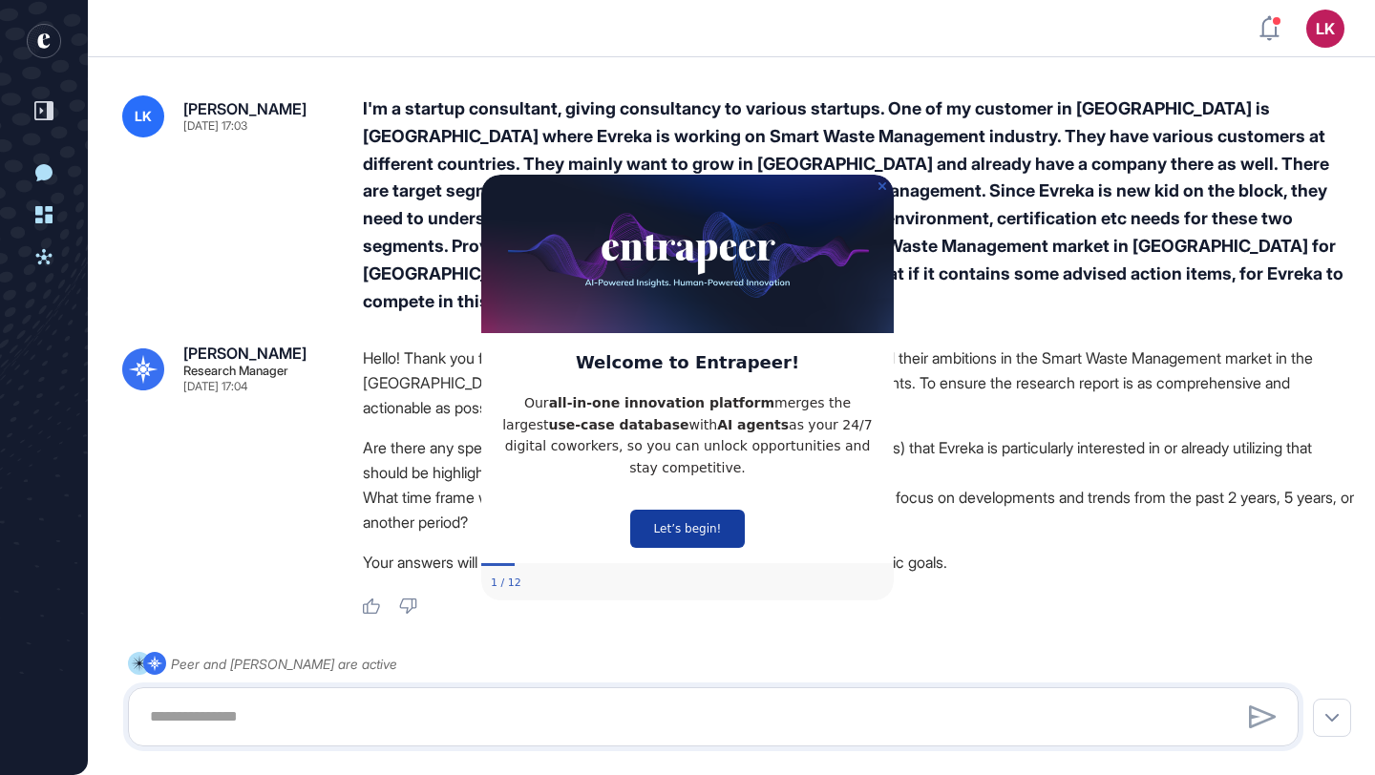
click at [702, 523] on button "Let’s begin!" at bounding box center [687, 529] width 115 height 38
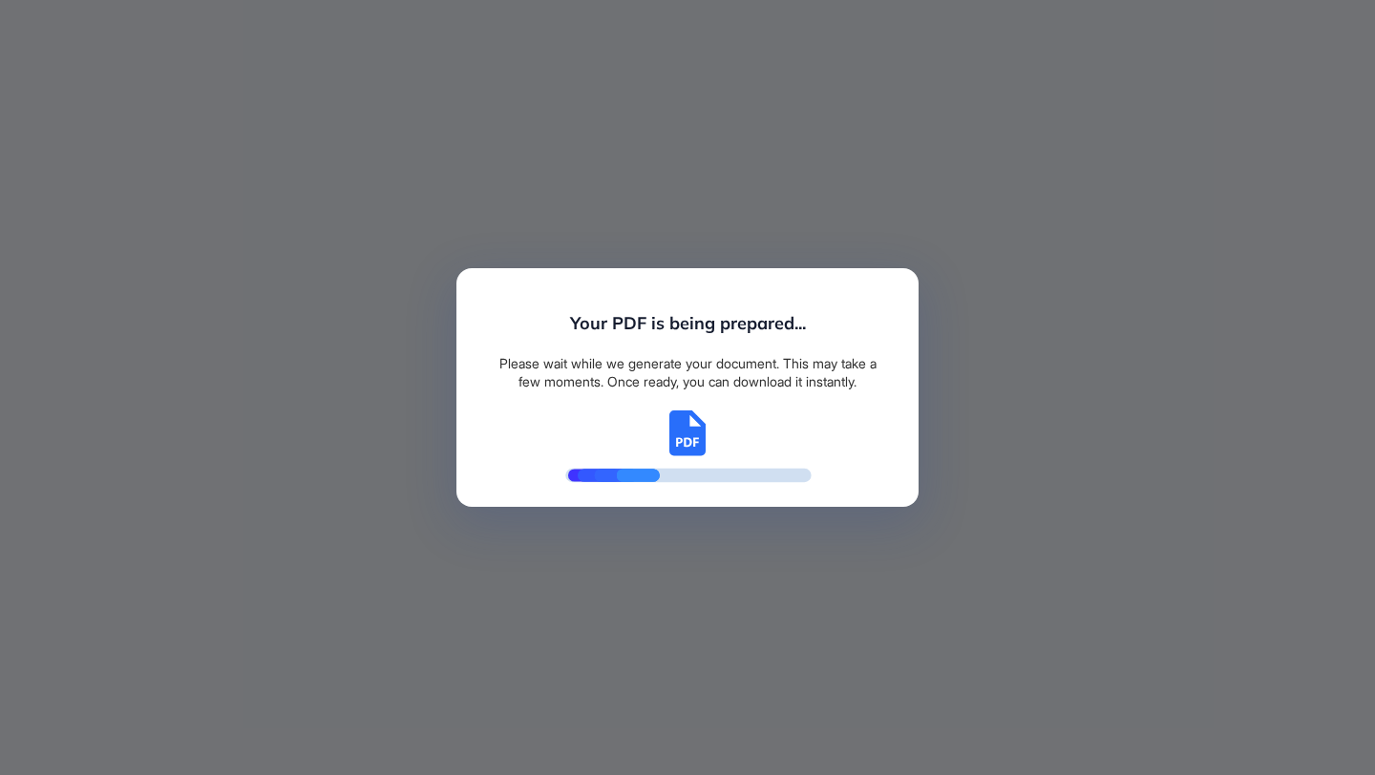
scroll to position [9, 1]
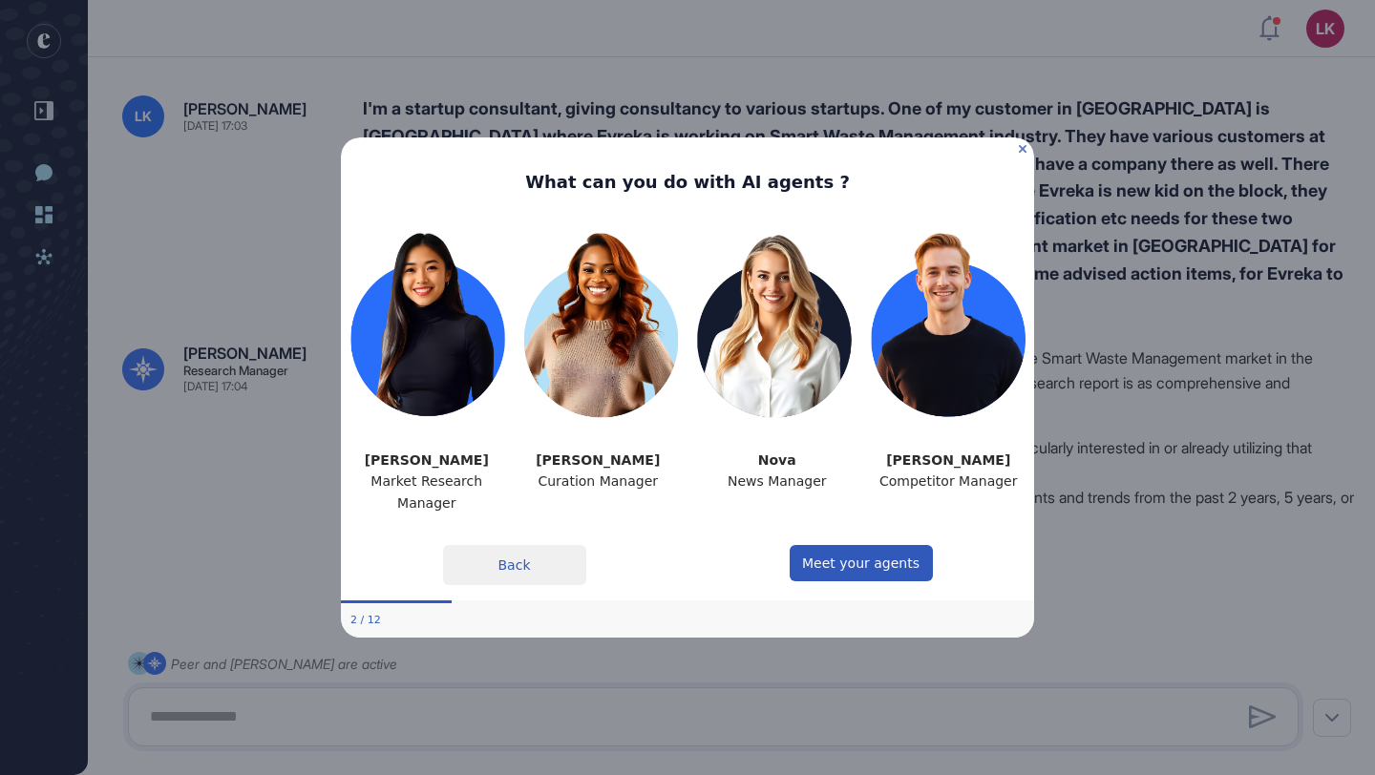
click at [1022, 149] on icon "Close Preview" at bounding box center [1023, 149] width 8 height 8
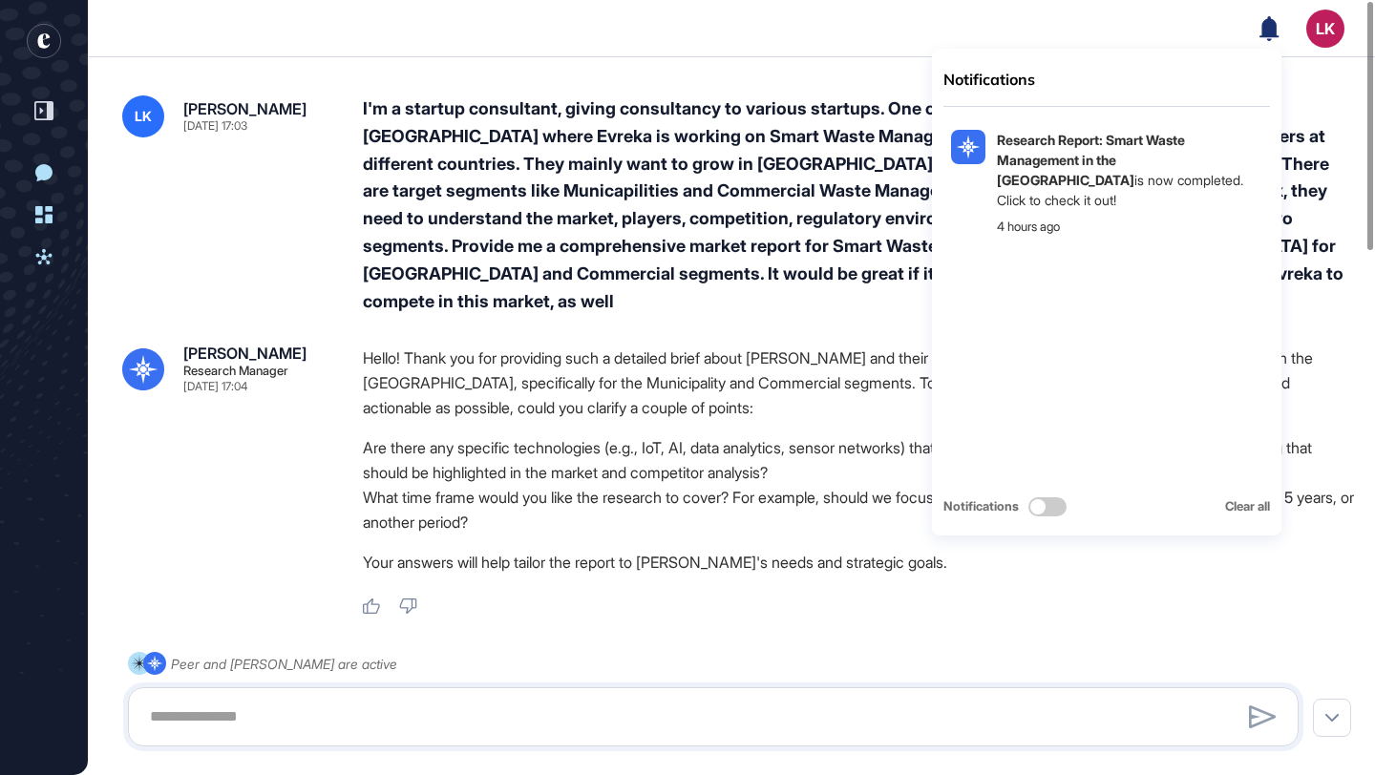
click at [1269, 28] on icon at bounding box center [1268, 27] width 19 height 25
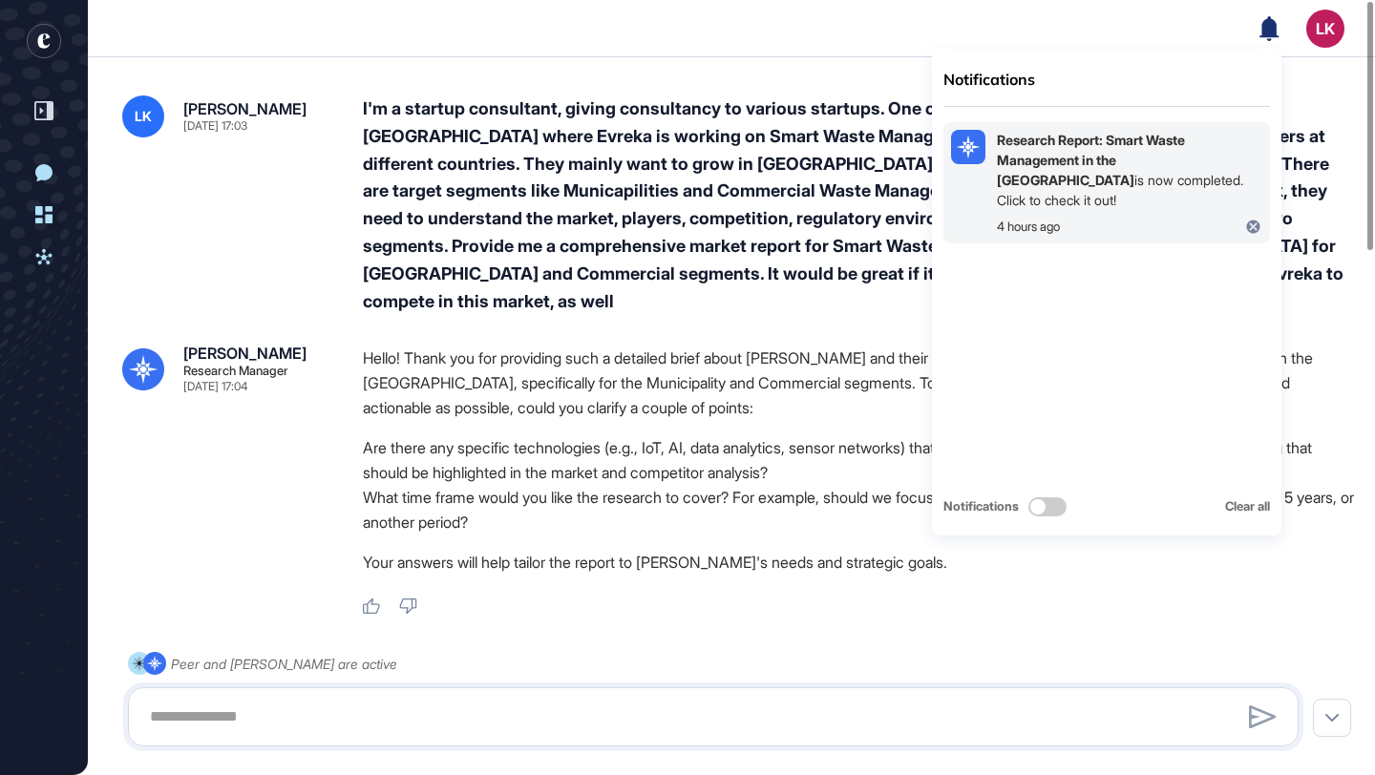
click at [1075, 167] on b "Research Report: Smart Waste Management in the [GEOGRAPHIC_DATA]" at bounding box center [1091, 160] width 188 height 56
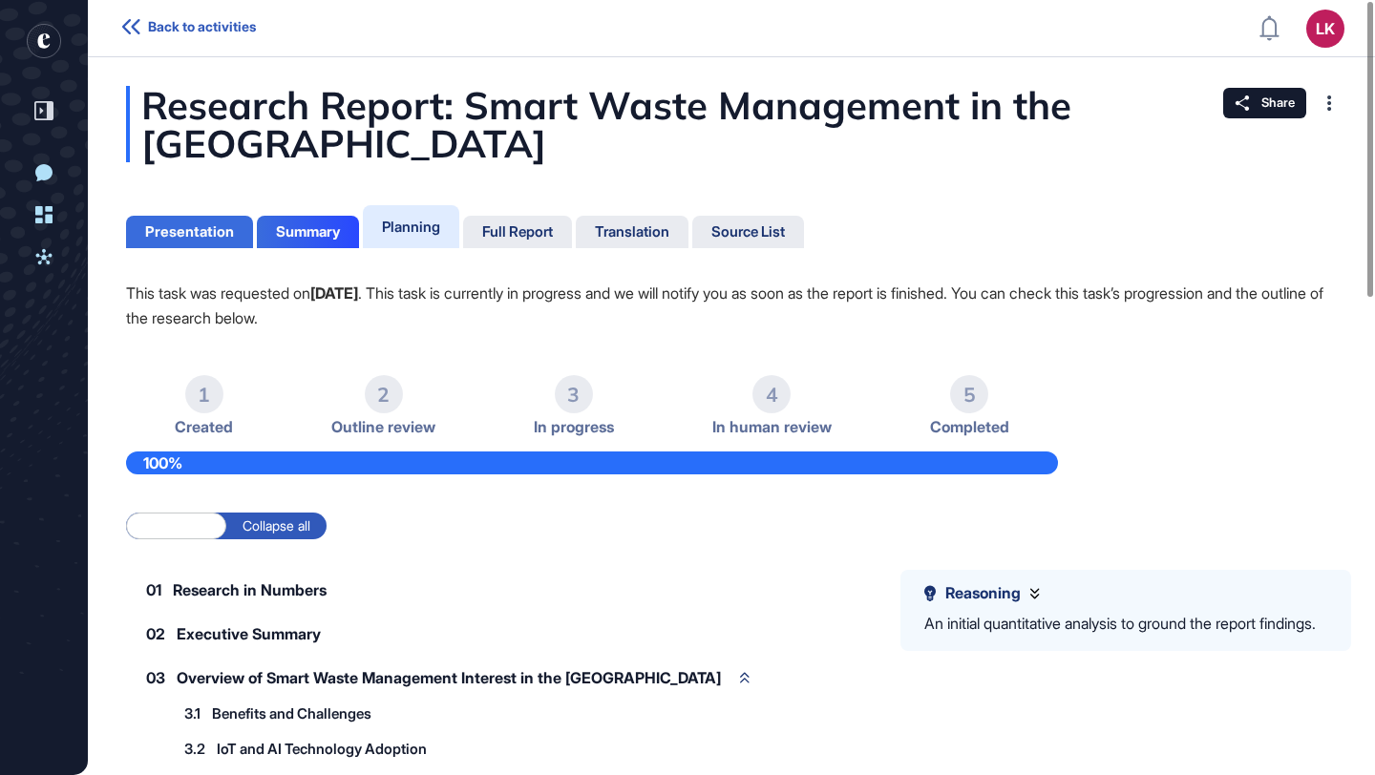
click at [214, 222] on div "Presentation" at bounding box center [189, 232] width 127 height 32
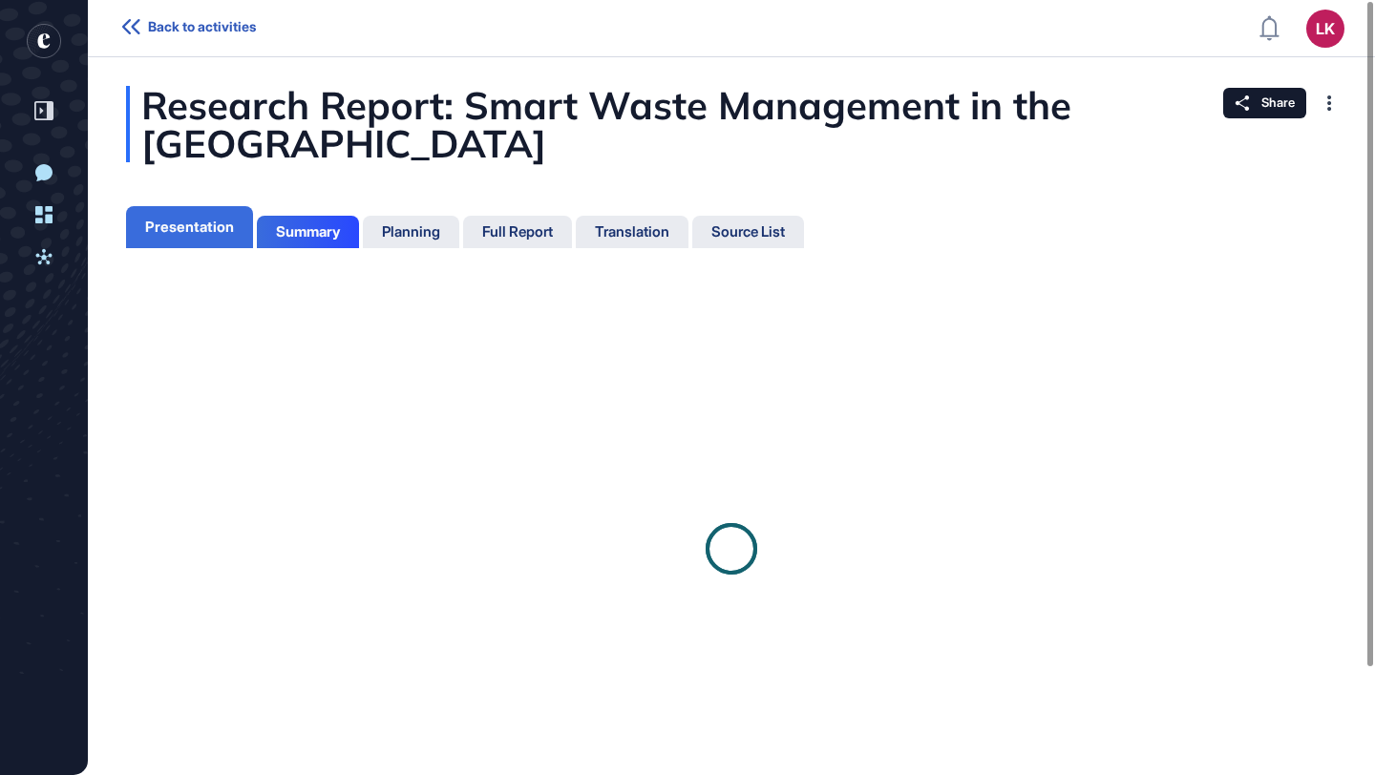
scroll to position [9, 1]
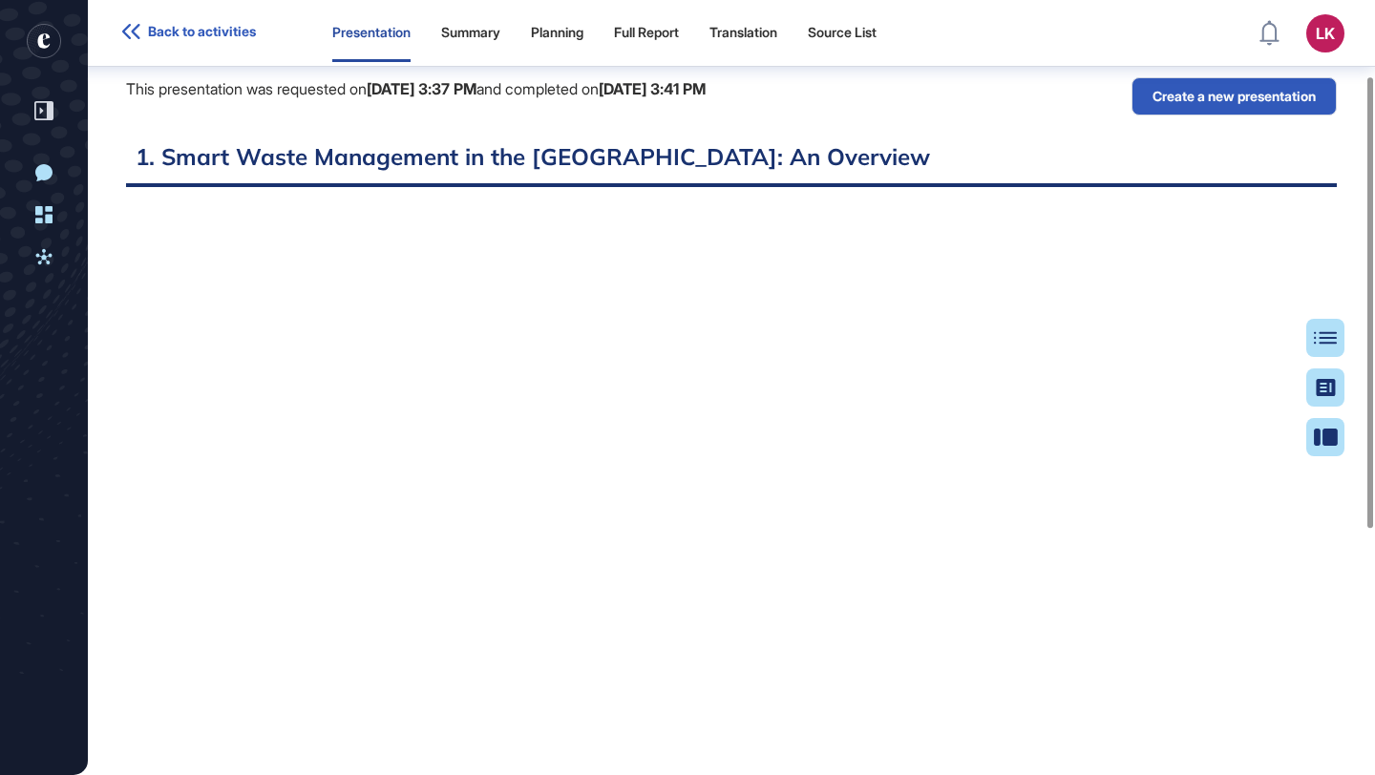
scroll to position [183, 0]
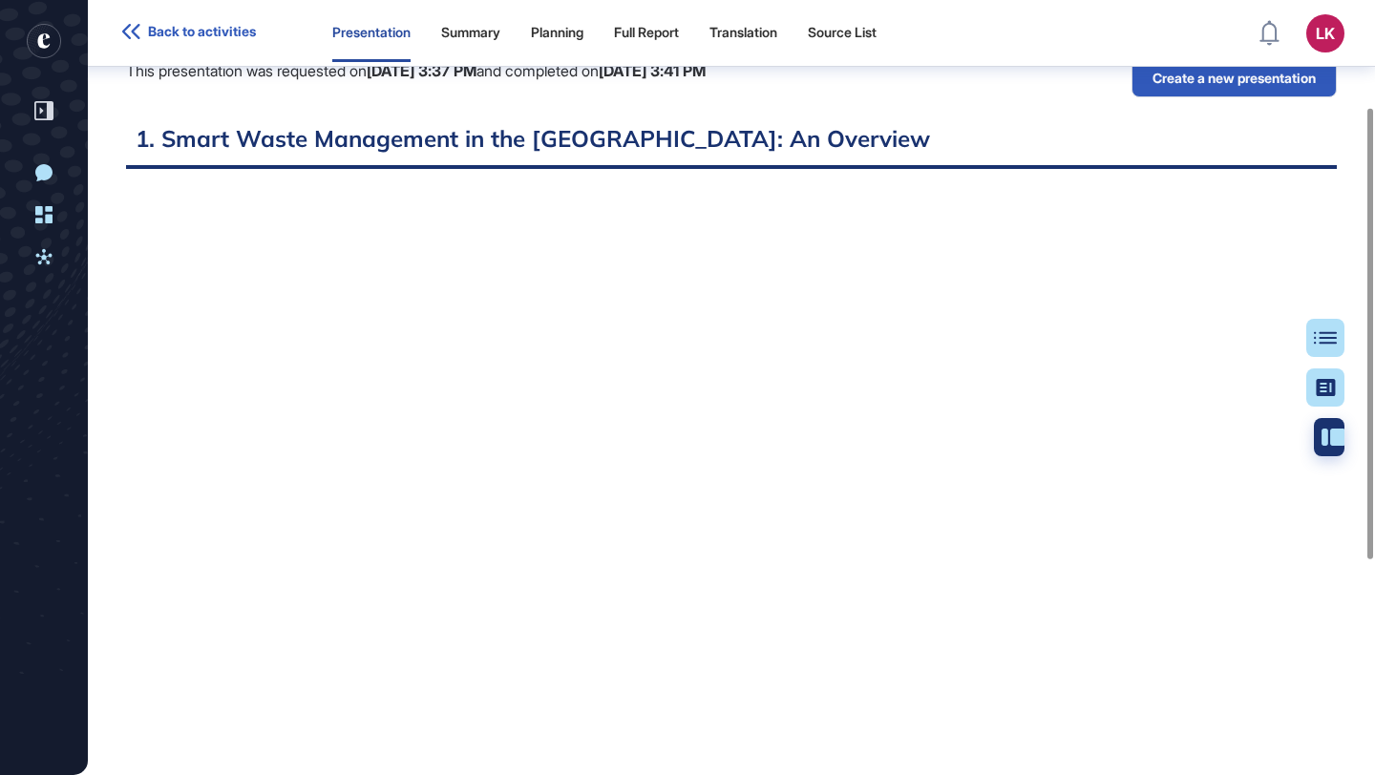
click at [1334, 434] on icon at bounding box center [1334, 437] width 24 height 17
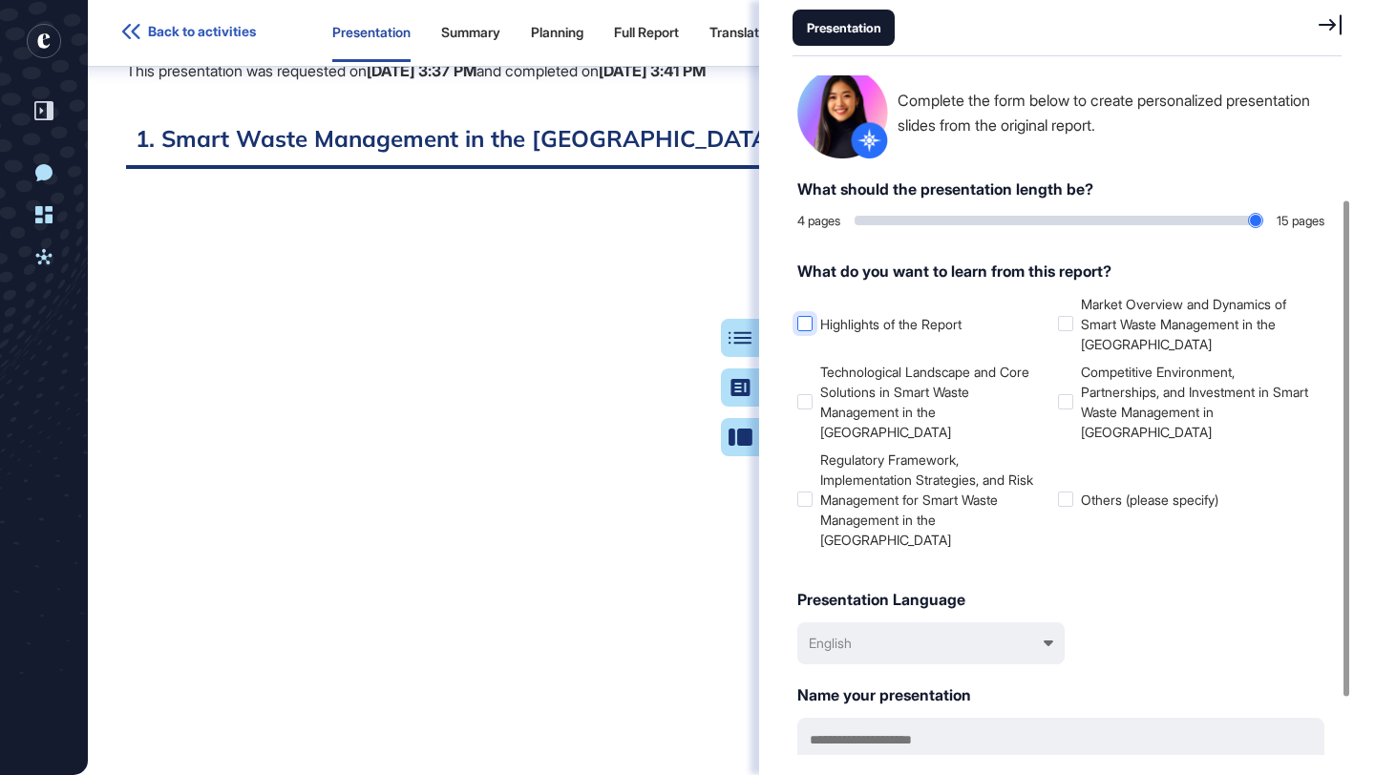
scroll to position [0, 0]
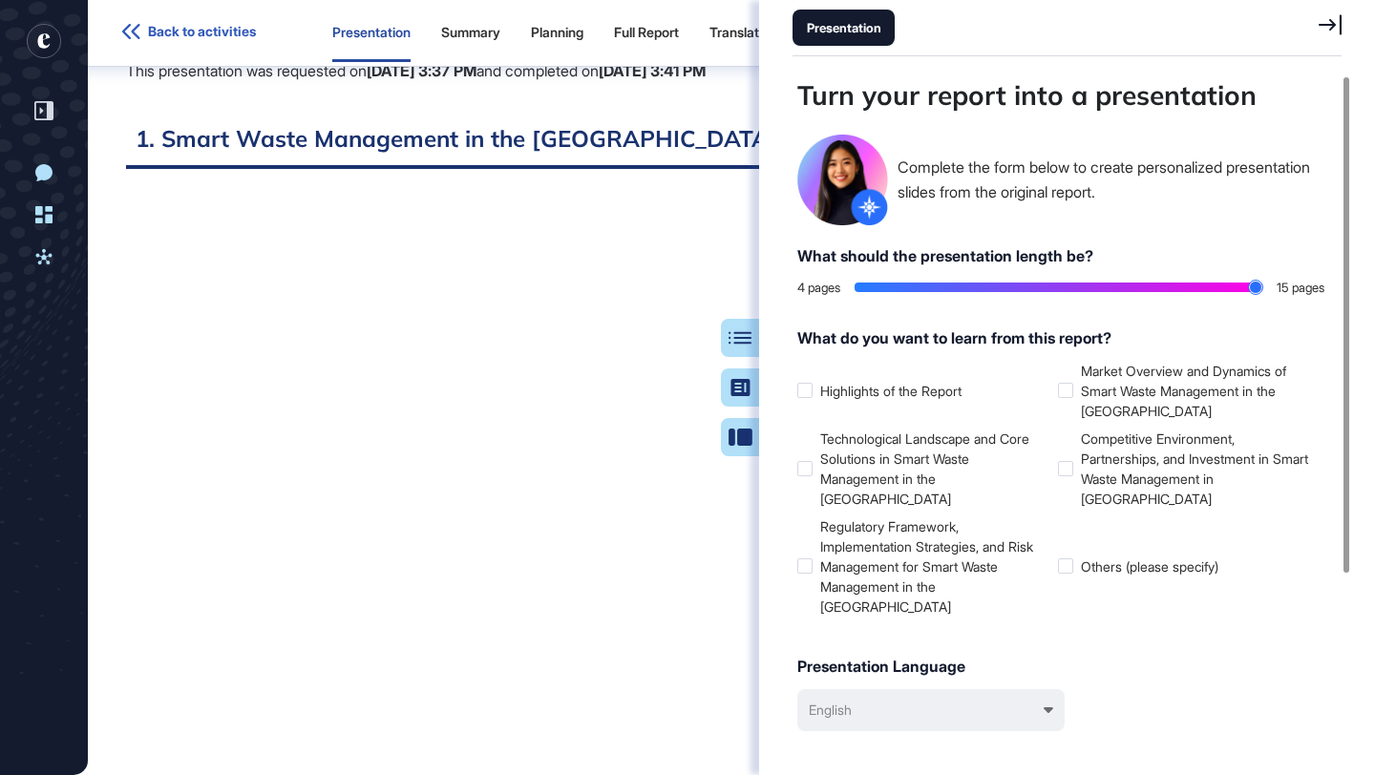
drag, startPoint x: 869, startPoint y: 288, endPoint x: 1301, endPoint y: 281, distance: 431.7
type input "**"
click at [1262, 283] on input "range" at bounding box center [1059, 288] width 408 height 10
click at [1066, 389] on div at bounding box center [1065, 390] width 15 height 15
click at [802, 462] on div at bounding box center [804, 468] width 15 height 15
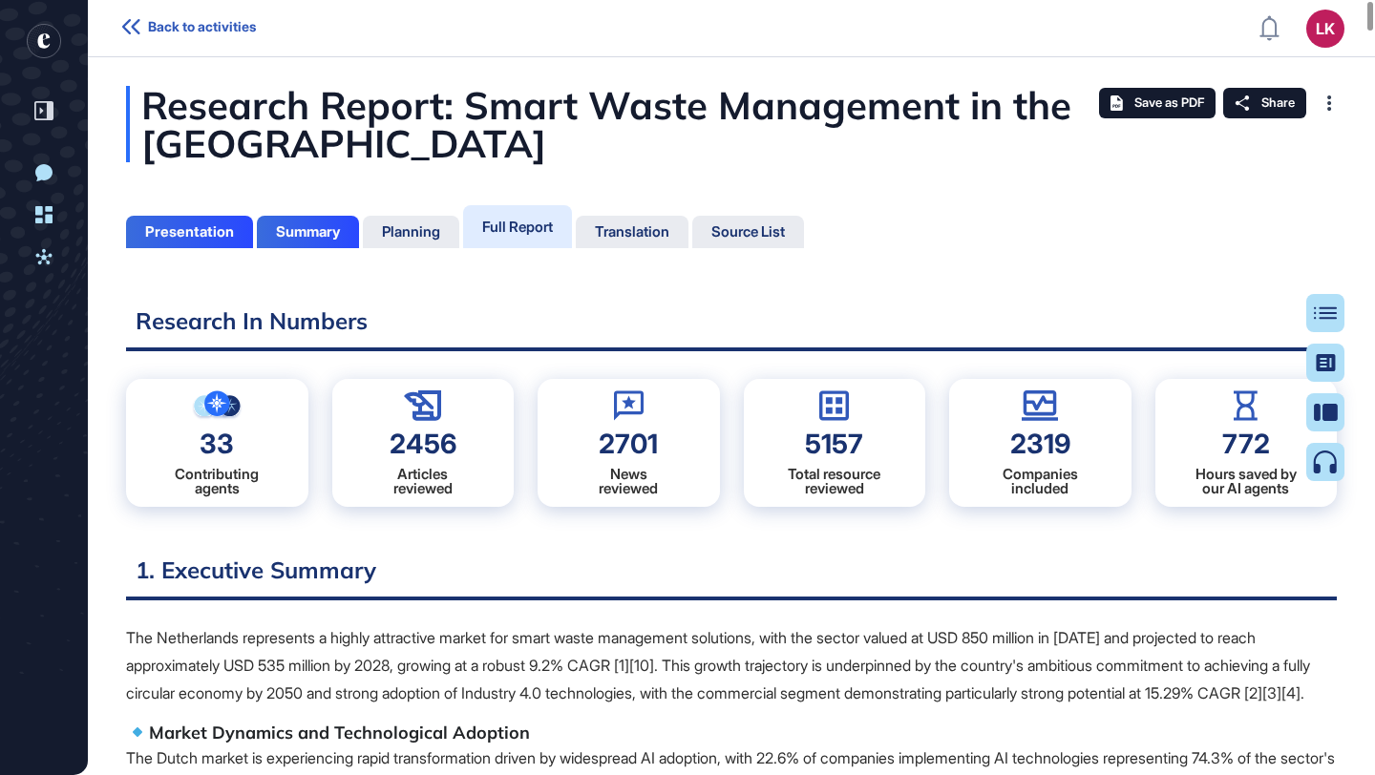
scroll to position [680, 5]
